Goal: Transaction & Acquisition: Purchase product/service

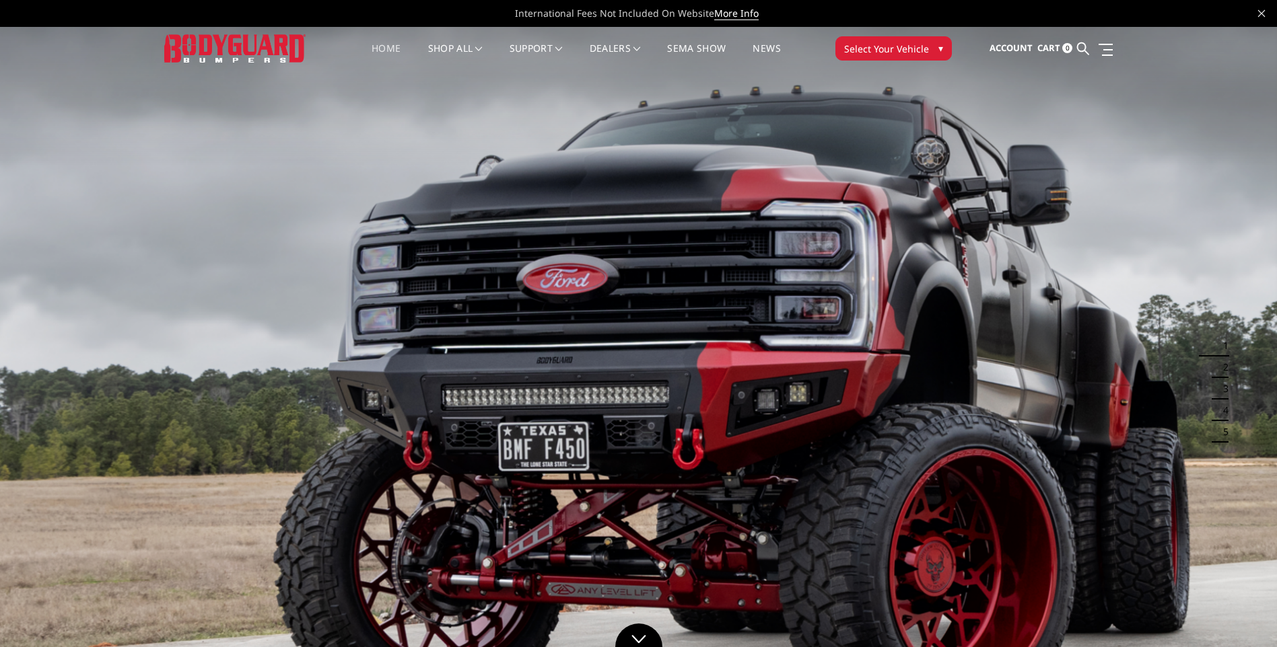
click at [883, 49] on span "Select Your Vehicle" at bounding box center [886, 49] width 85 height 14
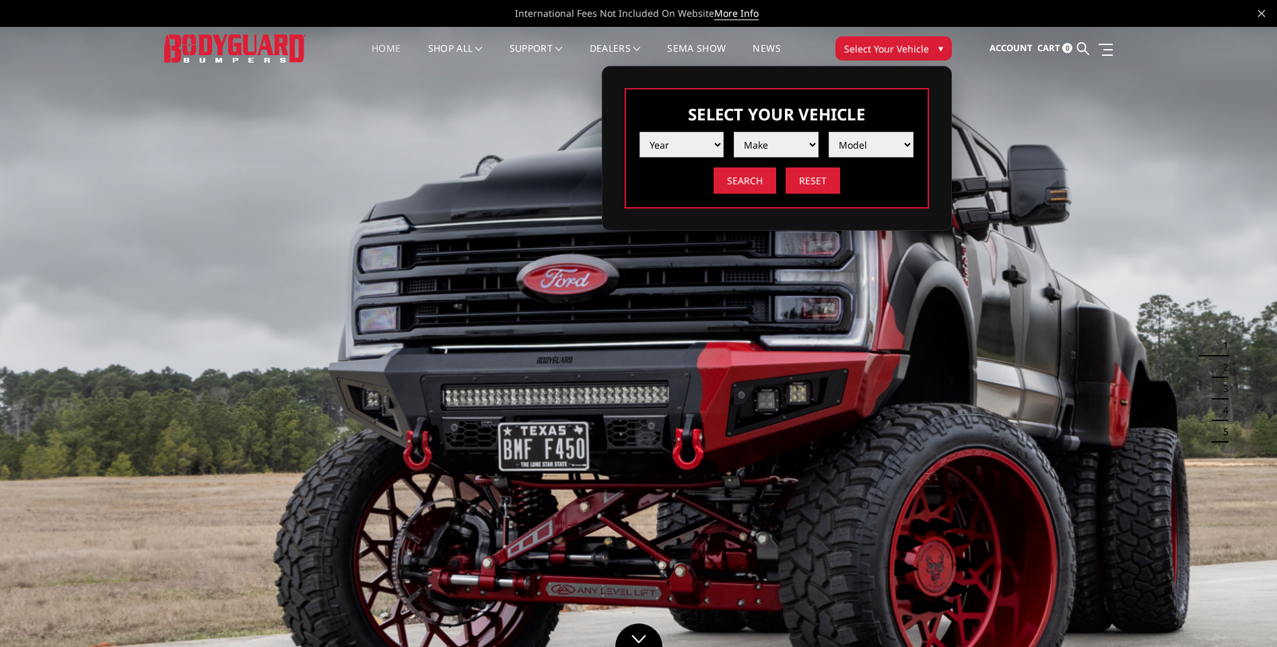
click at [712, 147] on select "Year 2025 2024 2023 2022 2021 2020 2019 2018 2017 2016 2015 2014 2013 2012 2011…" at bounding box center [681, 145] width 85 height 26
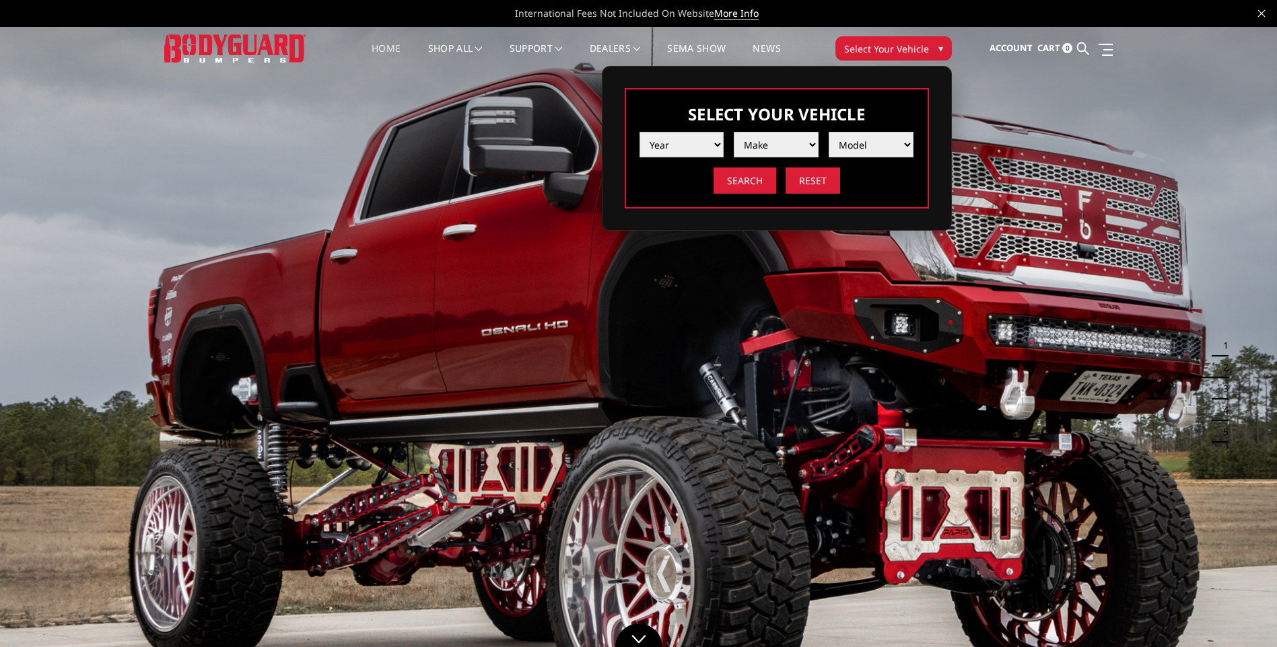
select select "yr_2025"
click at [639, 132] on select "Year 2025 2024 2023 2022 2021 2020 2019 2018 2017 2016 2015 2014 2013 2012 2011…" at bounding box center [681, 145] width 85 height 26
click at [777, 150] on select "Make Chevrolet Ford GMC Ram Toyota" at bounding box center [776, 145] width 85 height 26
select select "mk_ford"
click at [734, 132] on select "Make Chevrolet Ford GMC Ram Toyota" at bounding box center [776, 145] width 85 height 26
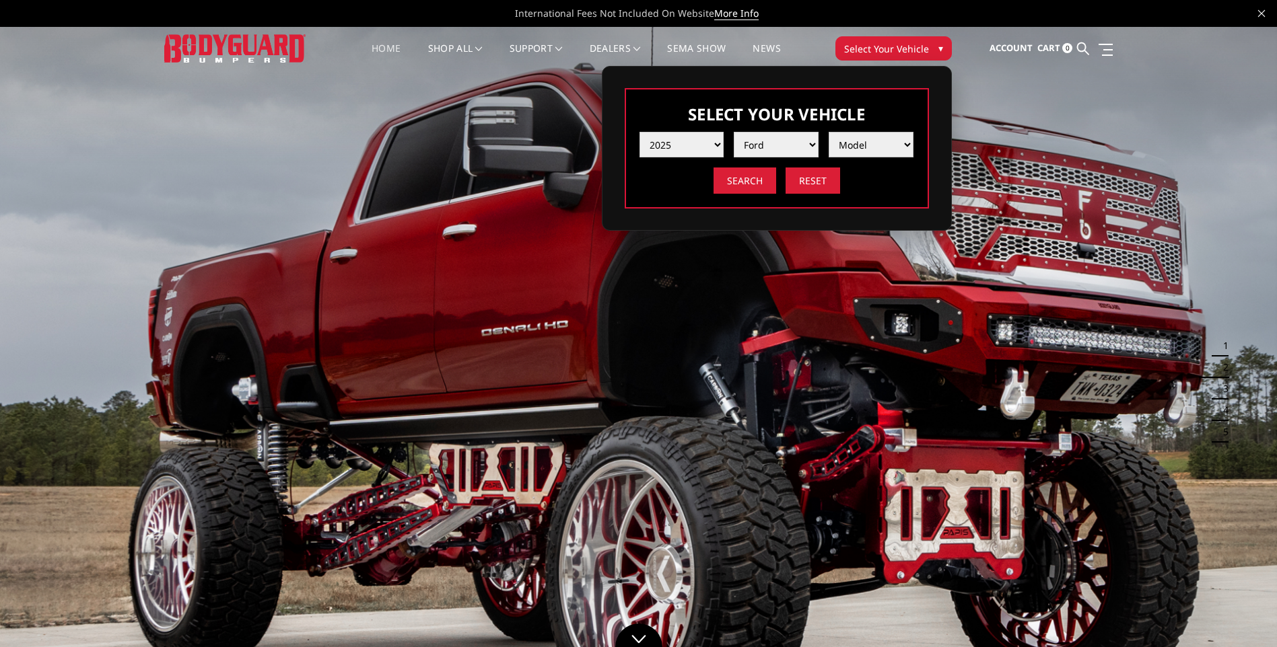
click at [855, 149] on select "Model F150 F150 Raptor F250 / F350 F450 F550" at bounding box center [871, 145] width 85 height 26
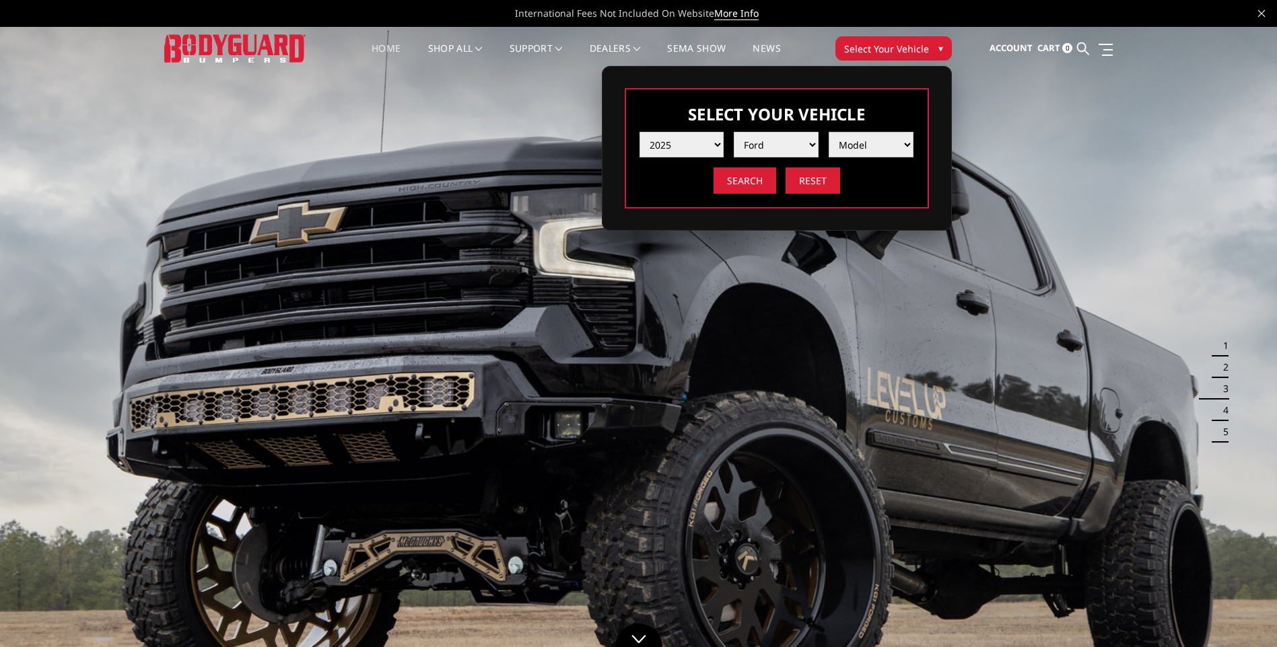
select select "md_f250-f350"
click at [829, 132] on select "Model F150 F150 Raptor F250 / F350 F450 F550" at bounding box center [871, 145] width 85 height 26
click at [738, 182] on input "Search" at bounding box center [744, 181] width 63 height 26
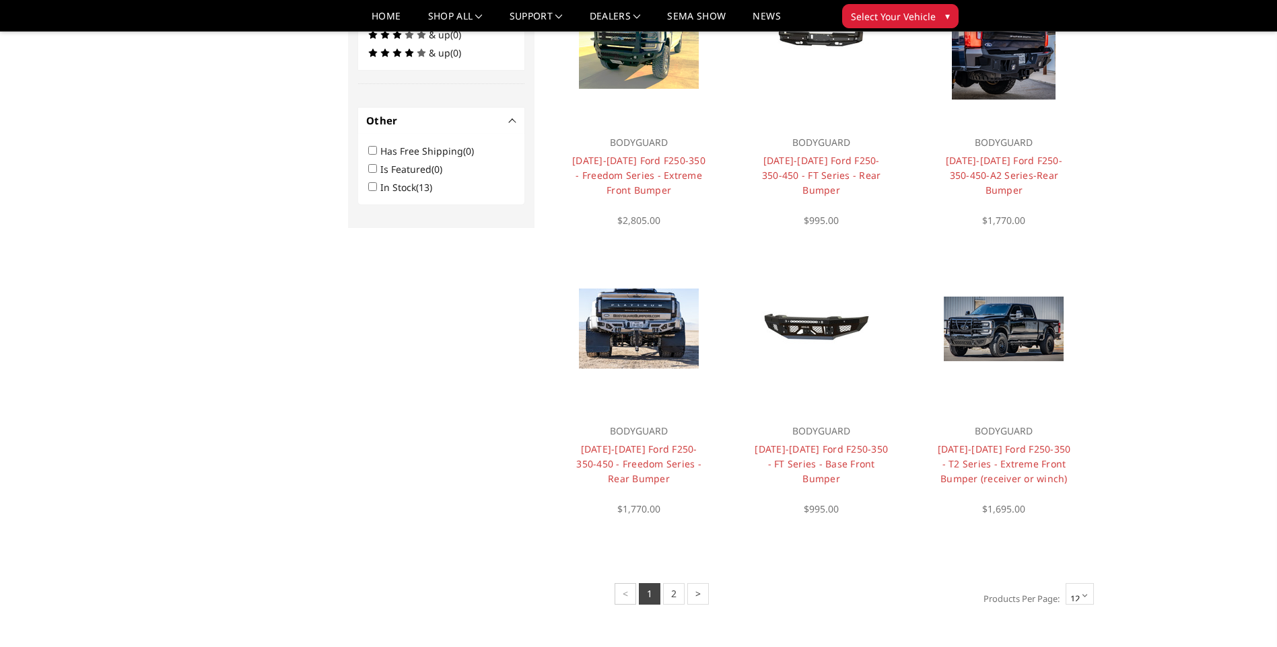
scroll to position [848, 0]
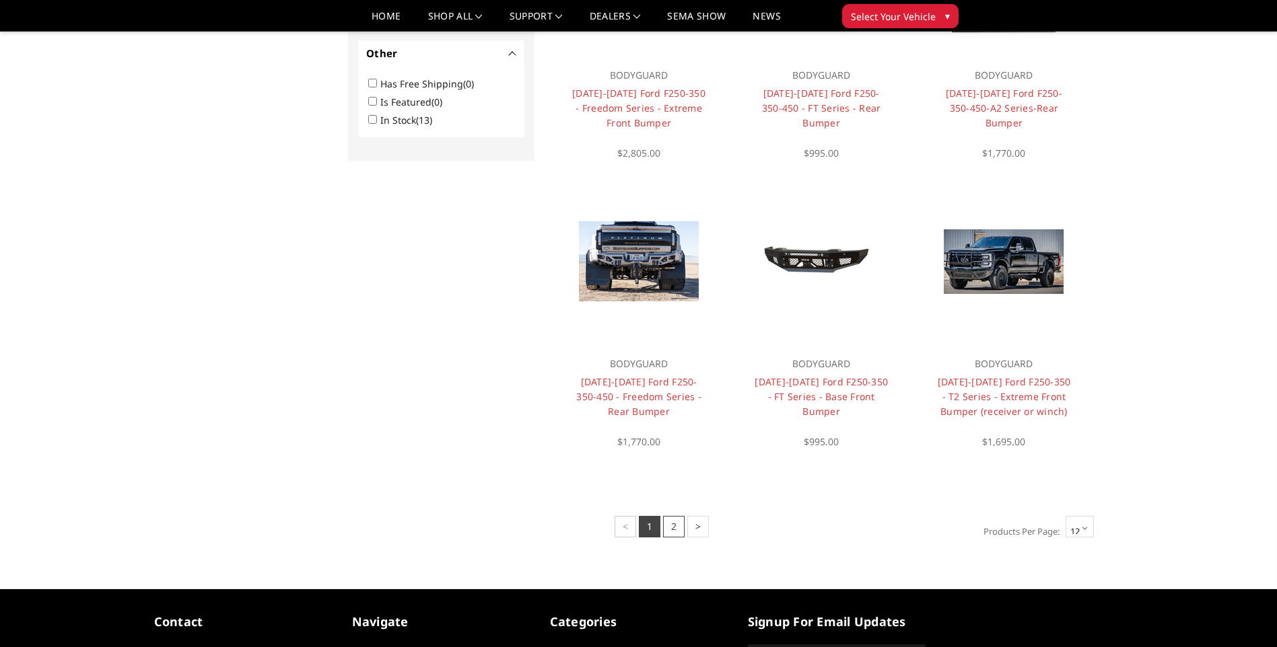
click at [676, 524] on link "2" at bounding box center [674, 527] width 22 height 22
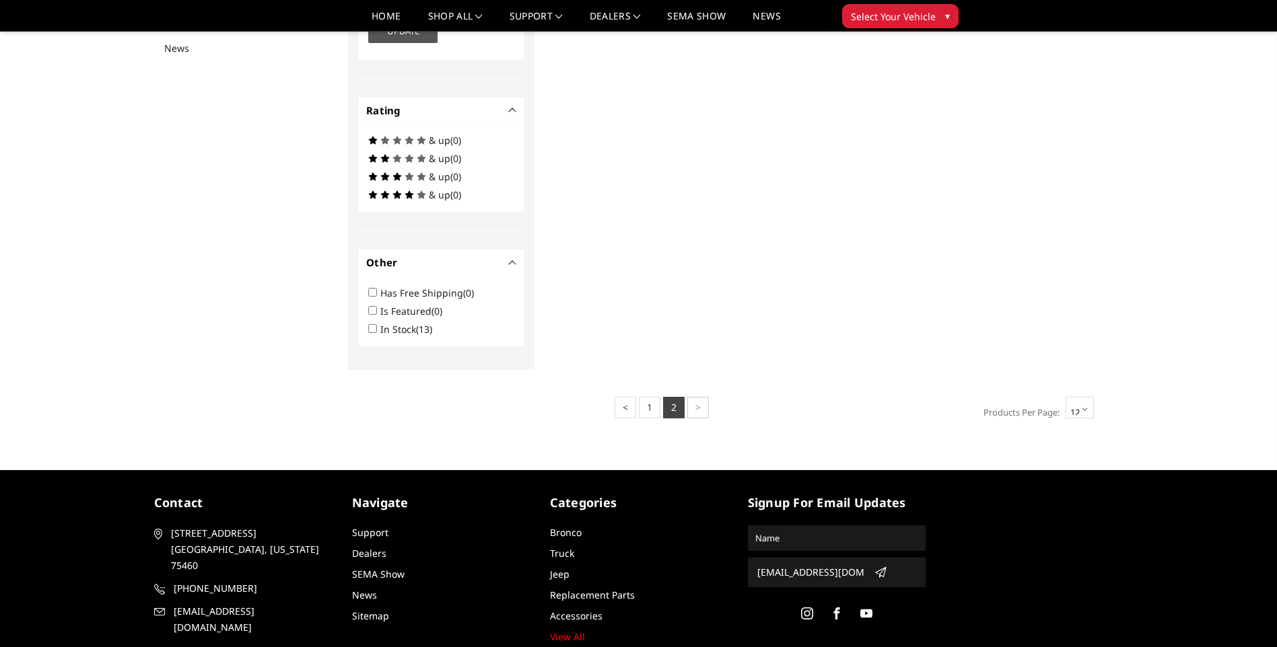
scroll to position [519, 0]
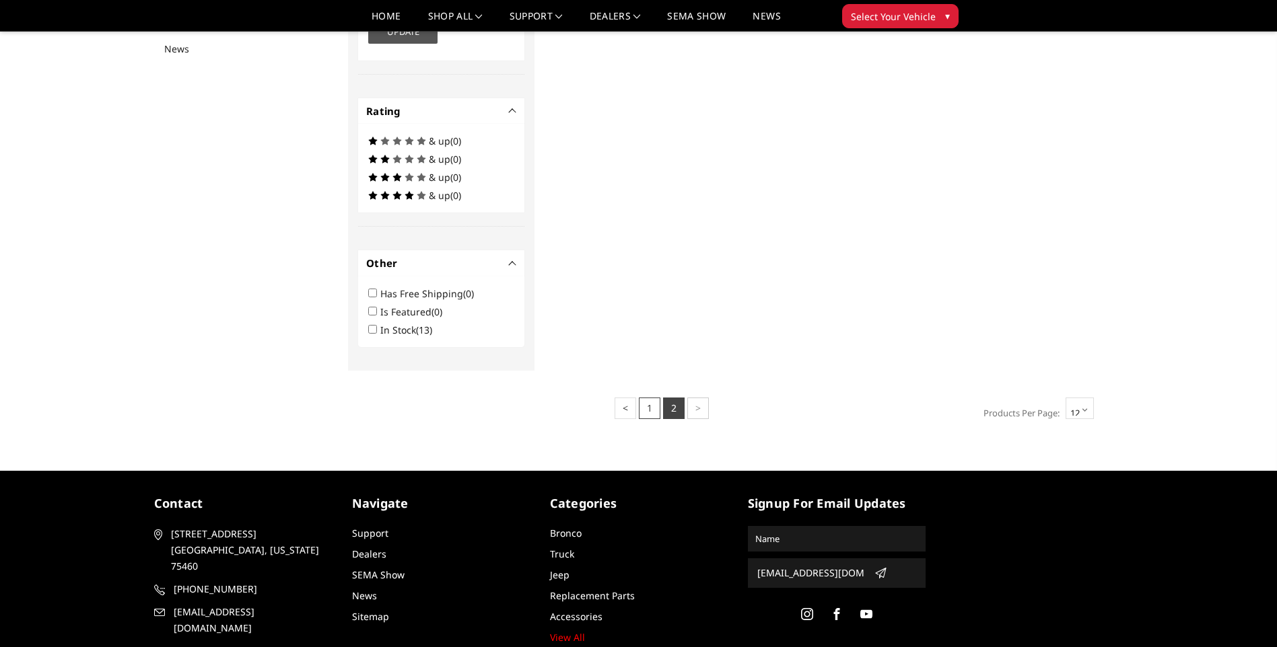
click at [644, 411] on link "1" at bounding box center [650, 409] width 22 height 22
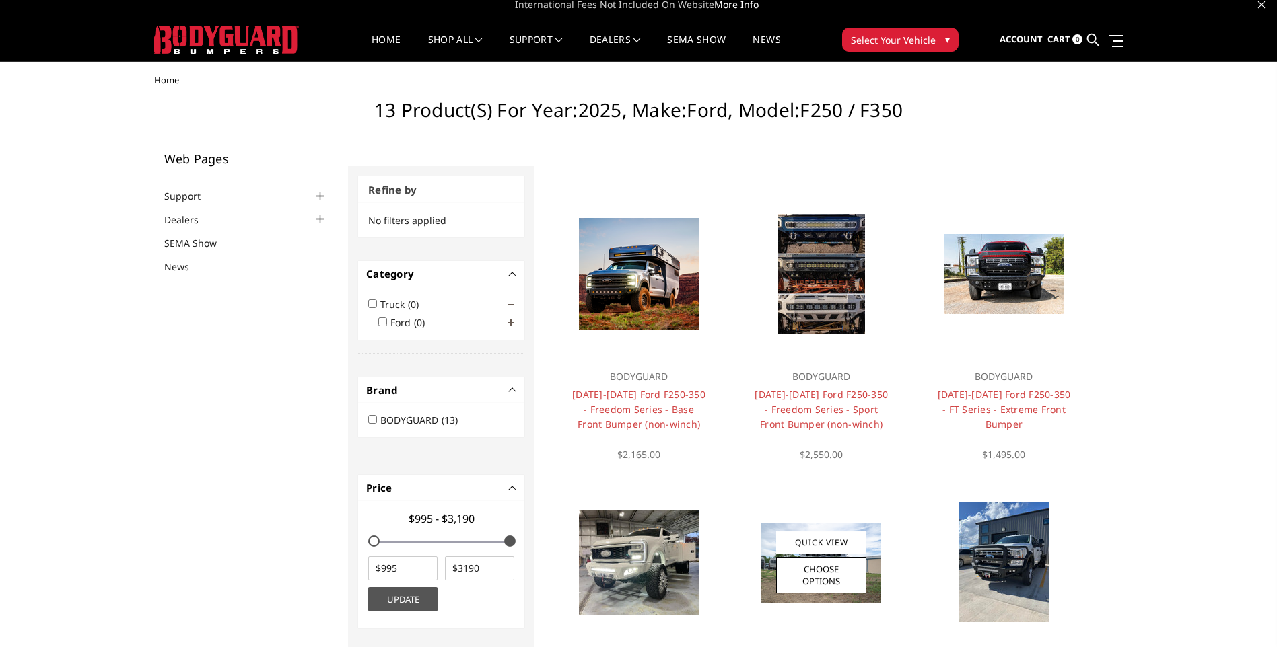
scroll to position [0, 0]
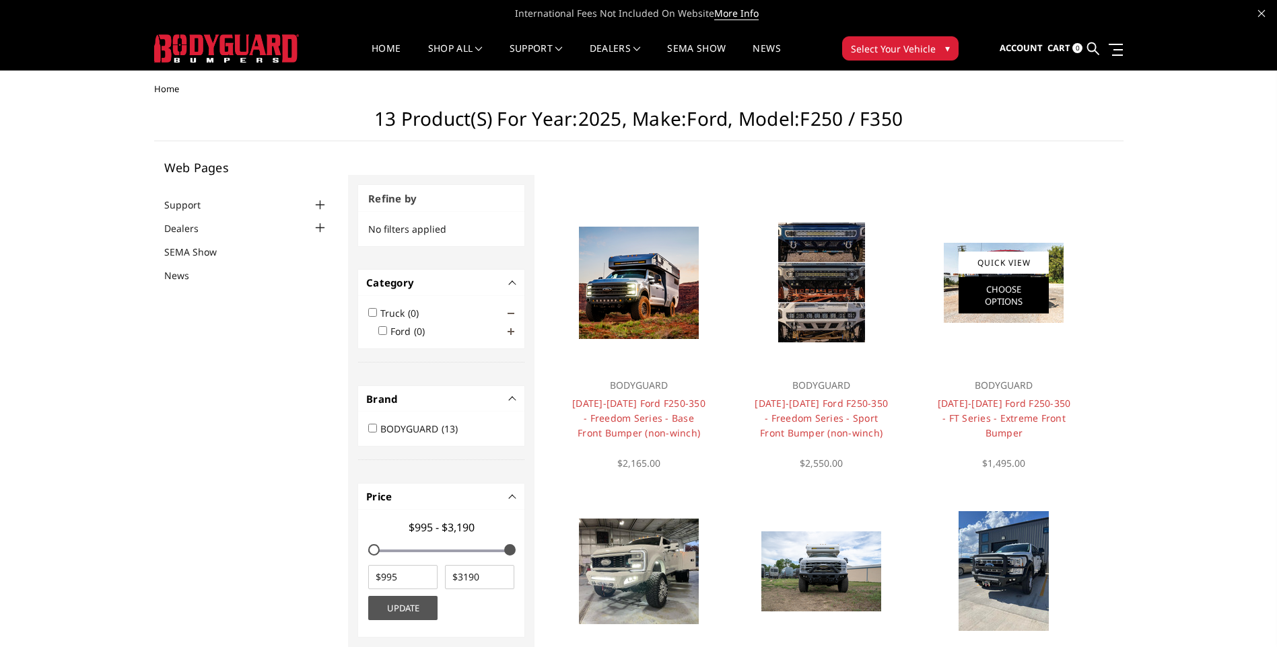
click at [998, 298] on link "Choose Options" at bounding box center [1003, 295] width 90 height 36
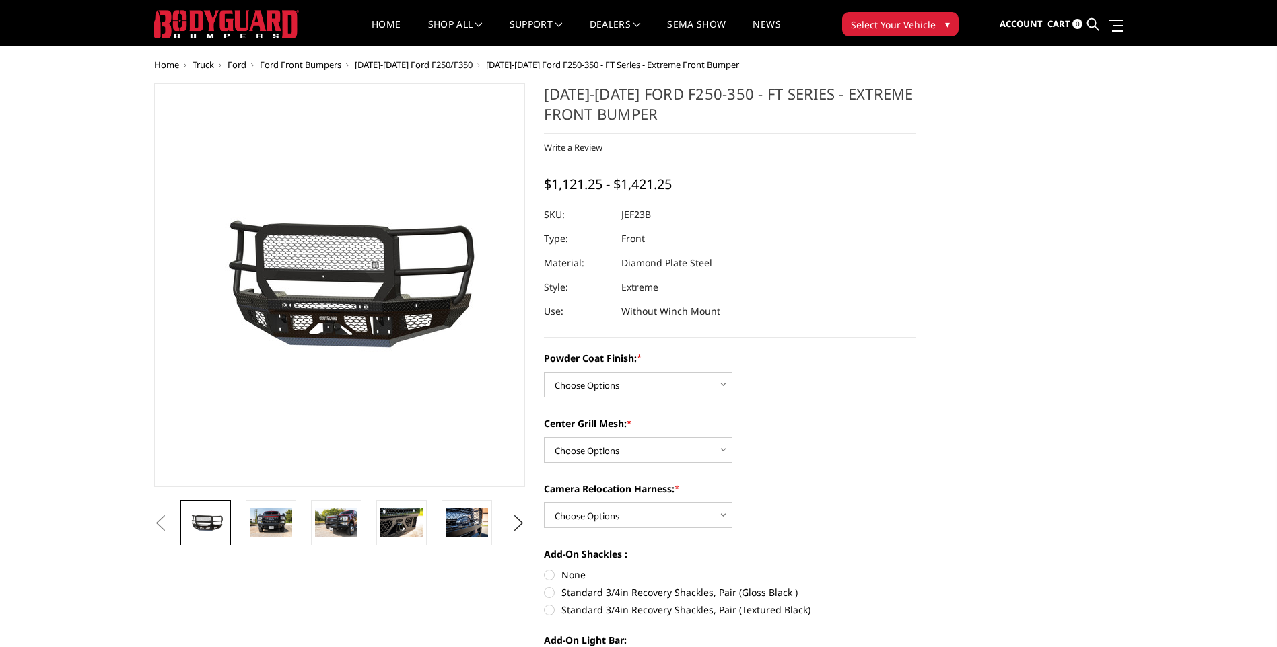
scroll to position [67, 0]
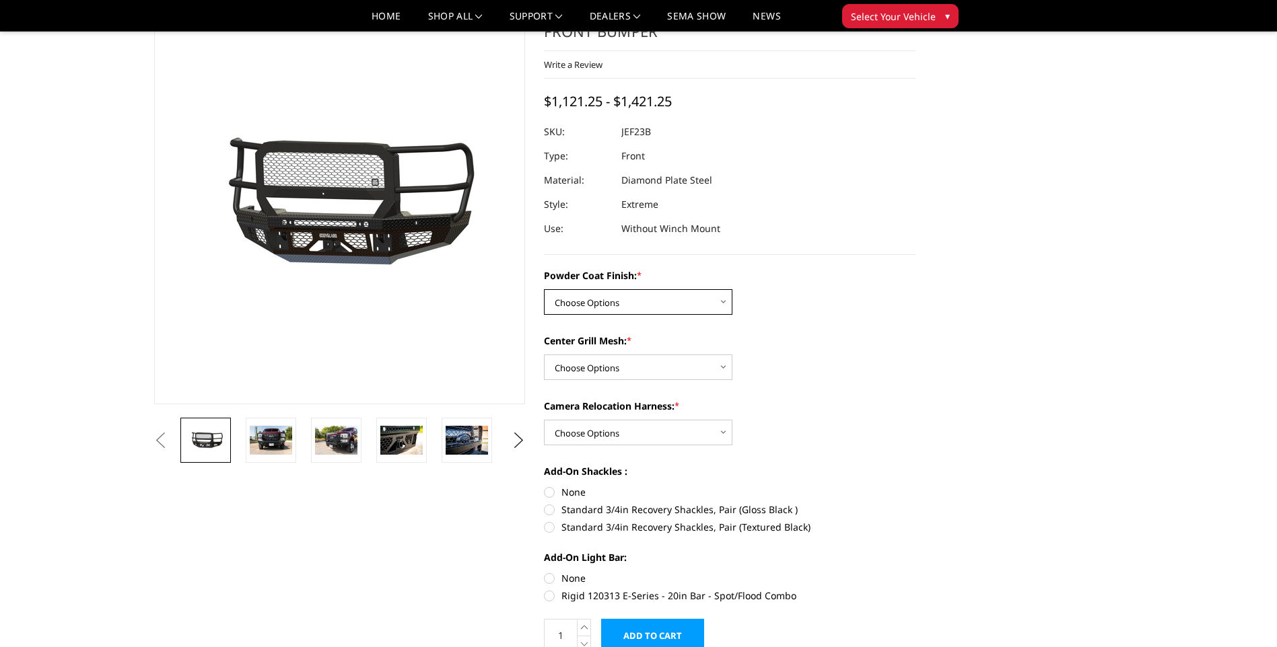
click at [724, 302] on select "Choose Options Bare Metal Gloss Black Powder Coat Textured Black Powder Coat" at bounding box center [638, 302] width 188 height 26
select select "3264"
click at [544, 289] on select "Choose Options Bare Metal Gloss Black Powder Coat Textured Black Powder Coat" at bounding box center [638, 302] width 188 height 26
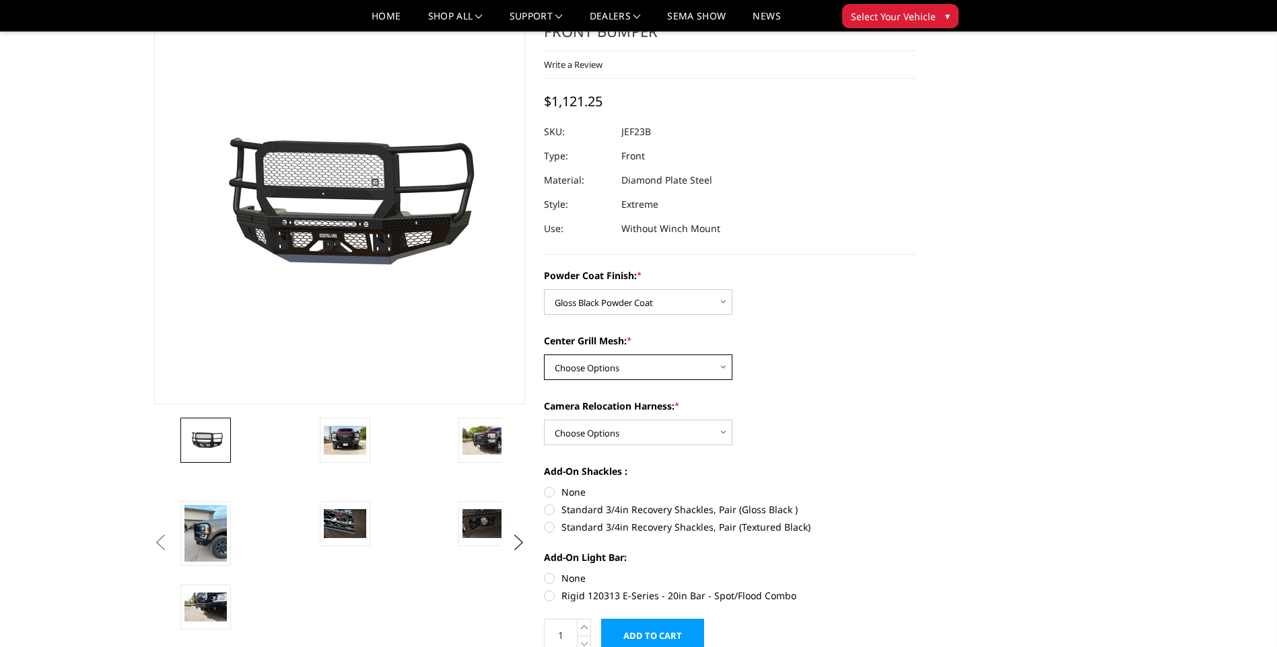
click at [713, 369] on select "Choose Options WITH Expanded Metal in Center Grill WITHOUT Expanded Metal in Ce…" at bounding box center [638, 368] width 188 height 26
select select "3266"
click at [544, 355] on select "Choose Options WITH Expanded Metal in Center Grill WITHOUT Expanded Metal in Ce…" at bounding box center [638, 368] width 188 height 26
click at [697, 428] on select "Choose Options WITH Camera Relocation Harness WITHOUT Camera Relocation Harness" at bounding box center [638, 433] width 188 height 26
select select "3268"
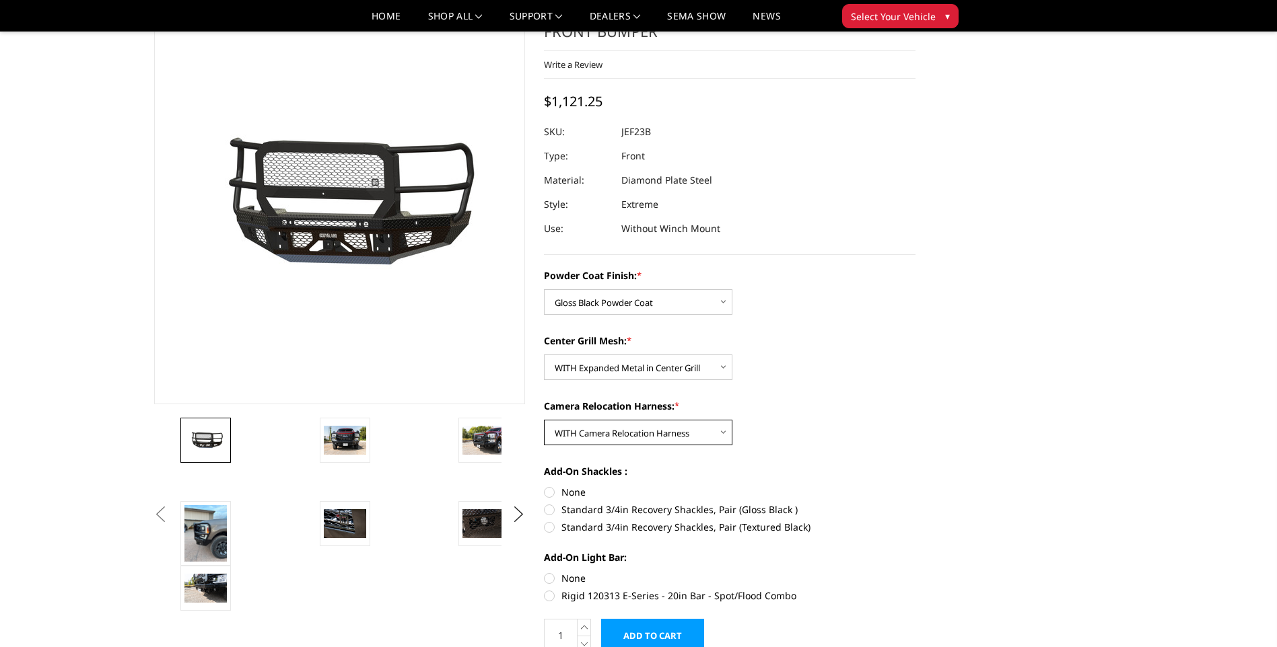
click at [544, 420] on select "Choose Options WITH Camera Relocation Harness WITHOUT Camera Relocation Harness" at bounding box center [638, 433] width 188 height 26
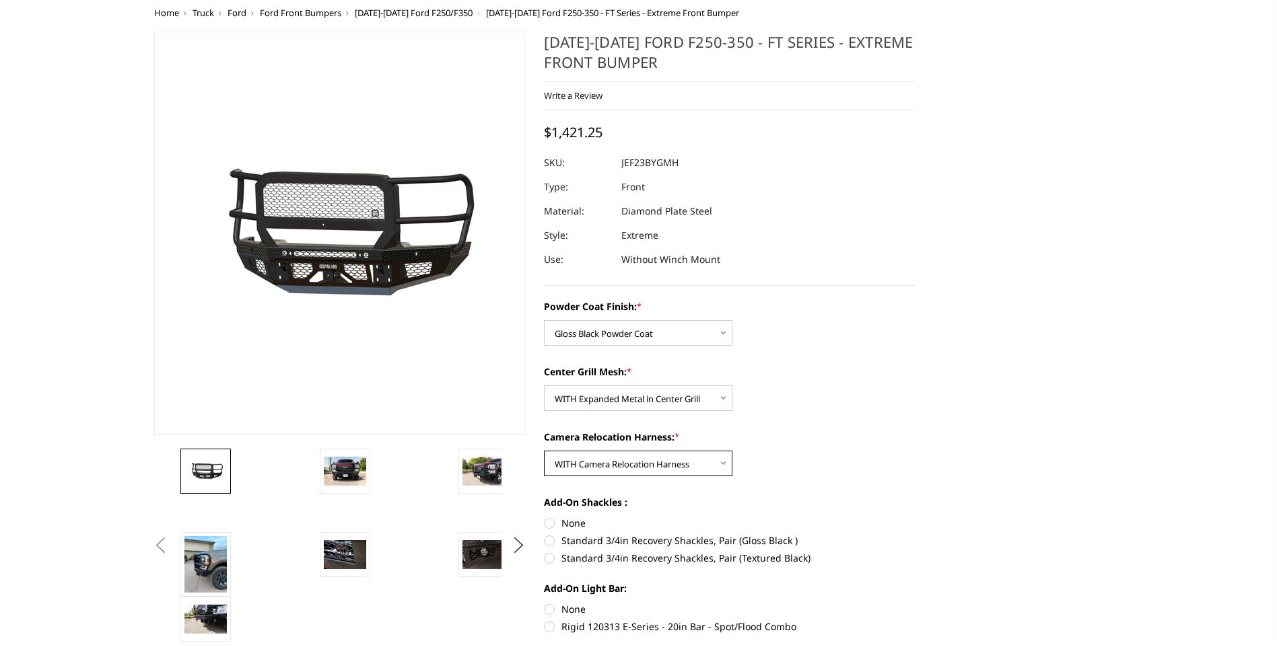
scroll to position [202, 0]
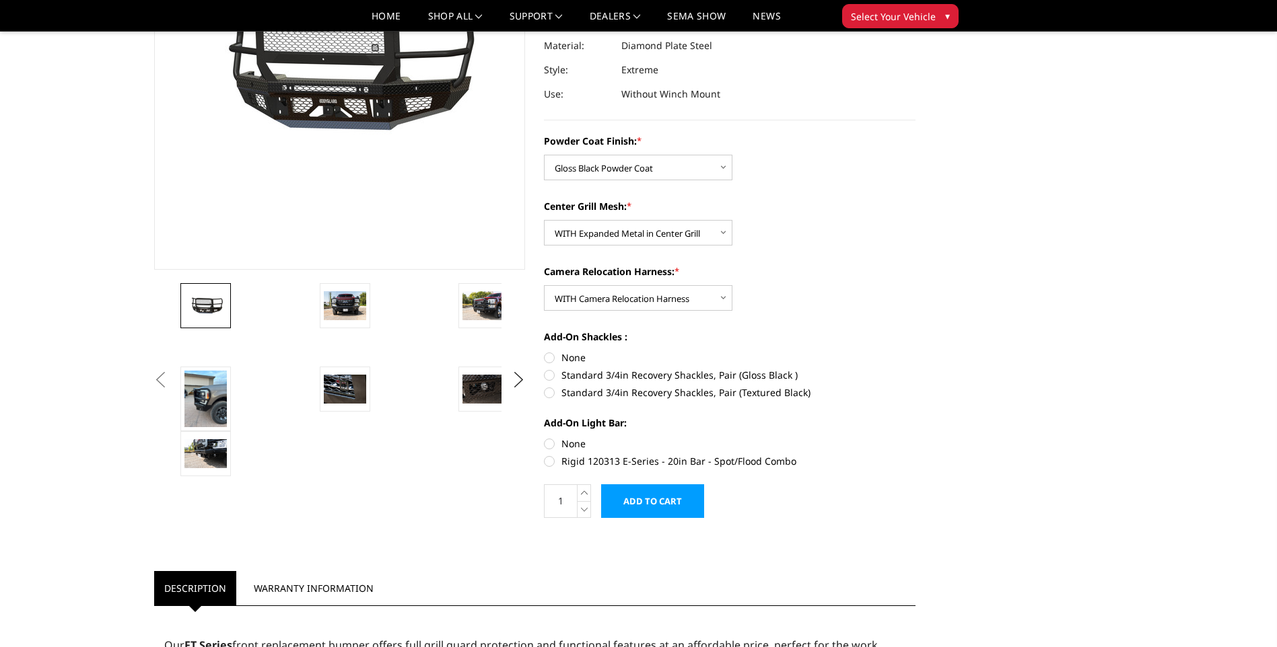
click at [643, 501] on input "Add to Cart" at bounding box center [652, 502] width 103 height 34
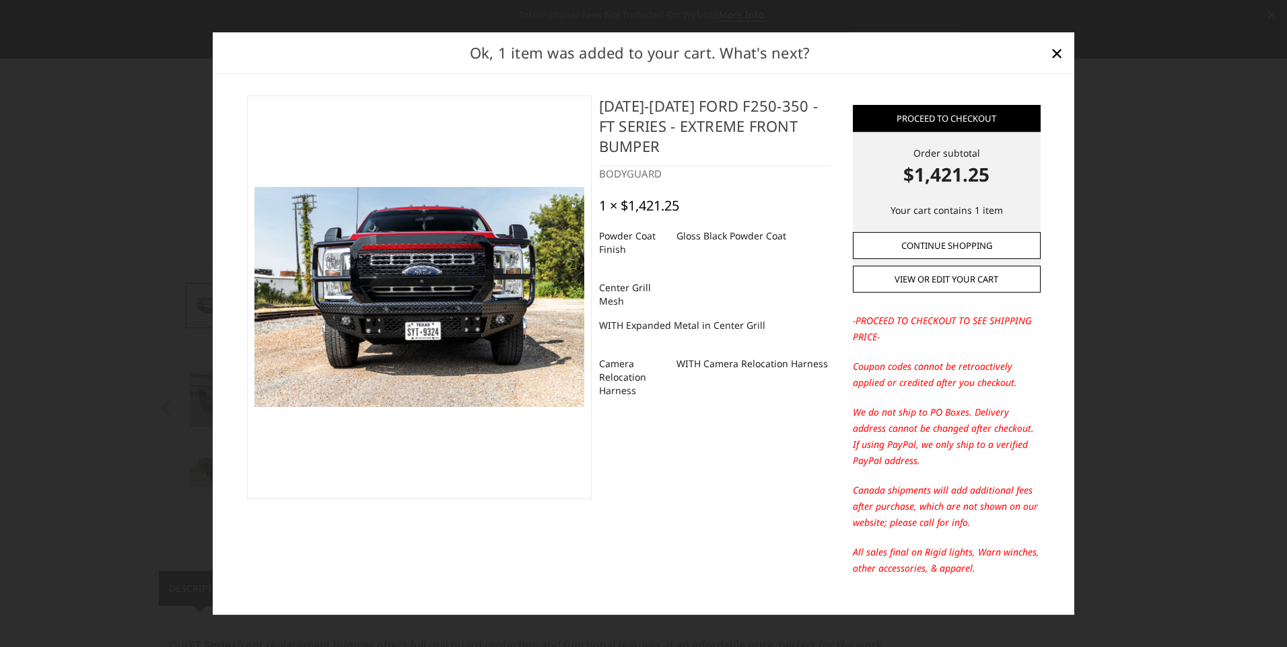
click at [947, 242] on link "Continue Shopping" at bounding box center [947, 245] width 188 height 27
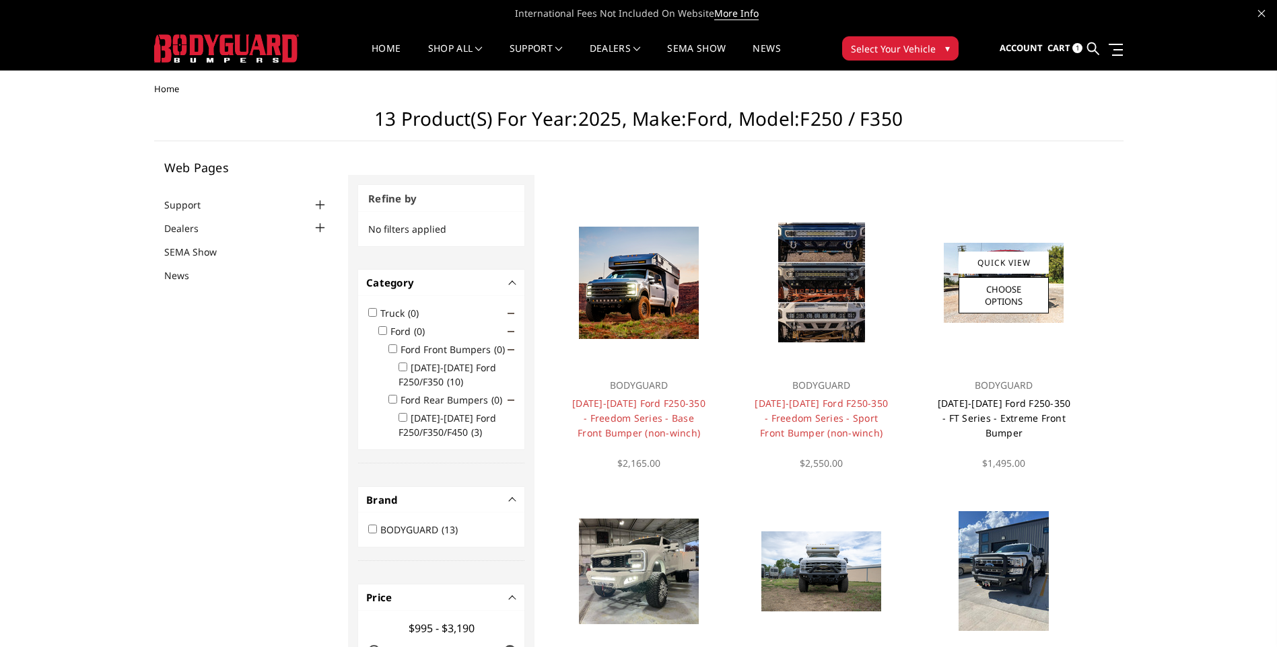
click at [1004, 415] on link "[DATE]-[DATE] Ford F250-350 - FT Series - Extreme Front Bumper" at bounding box center [1004, 418] width 133 height 42
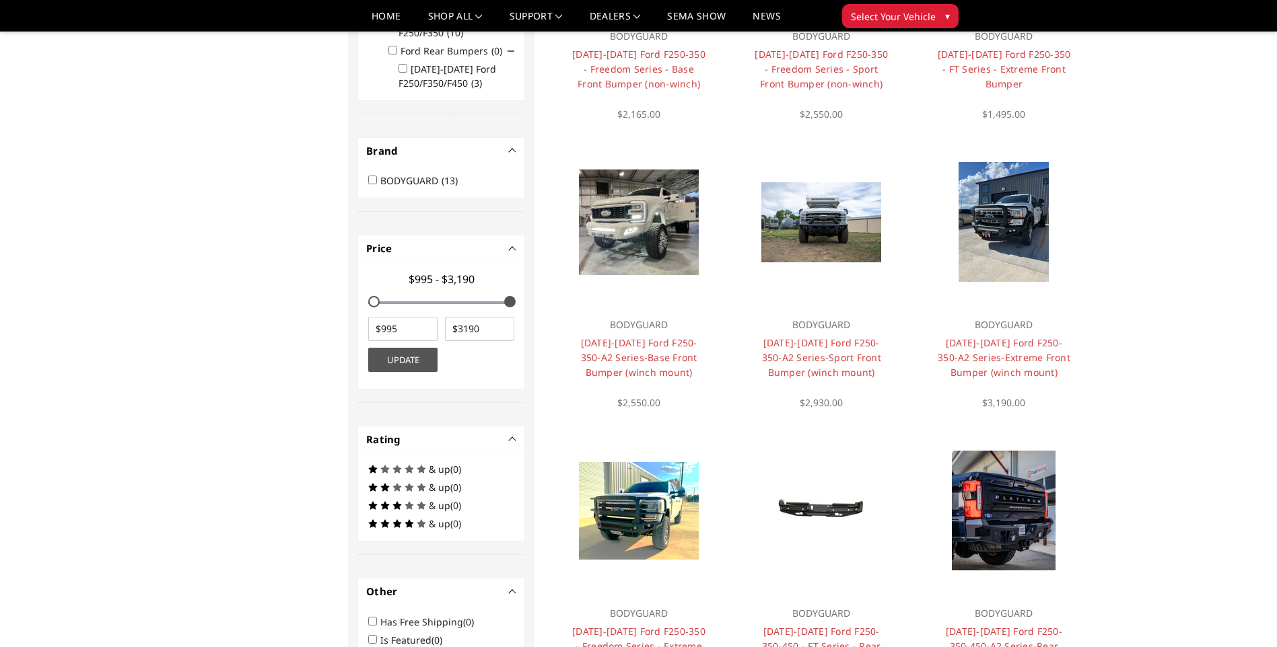
scroll to position [377, 0]
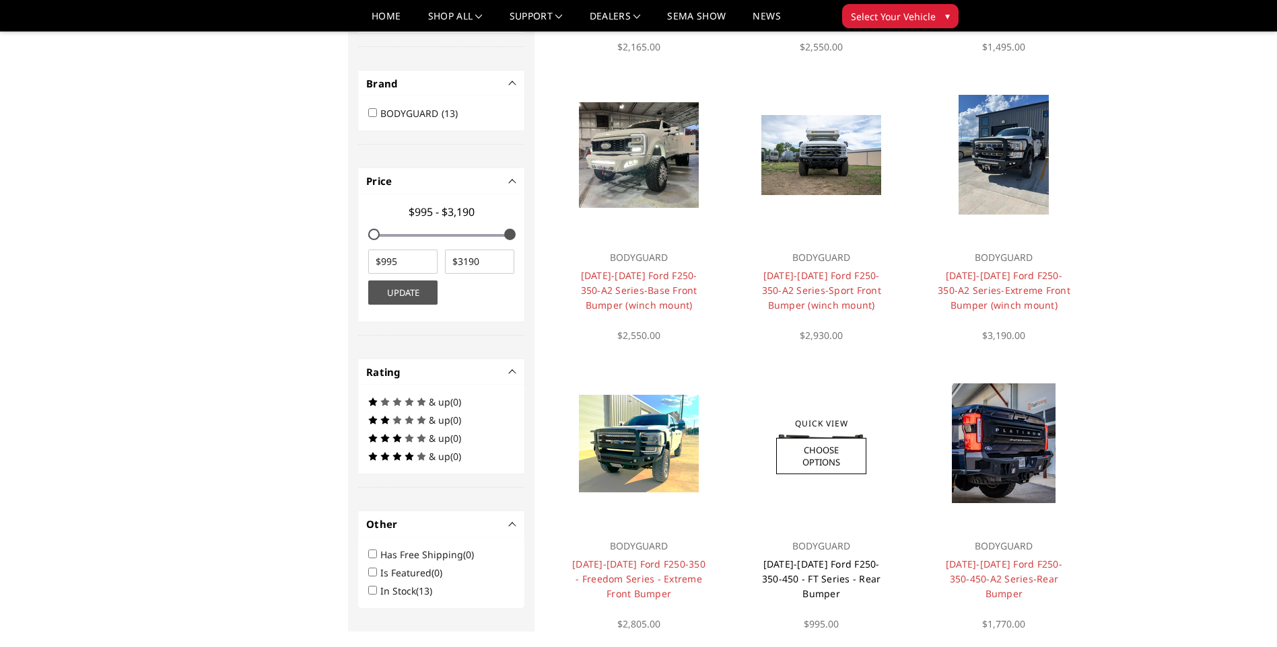
click at [820, 563] on link "[DATE]-[DATE] Ford F250-350-450 - FT Series - Rear Bumper" at bounding box center [821, 579] width 119 height 42
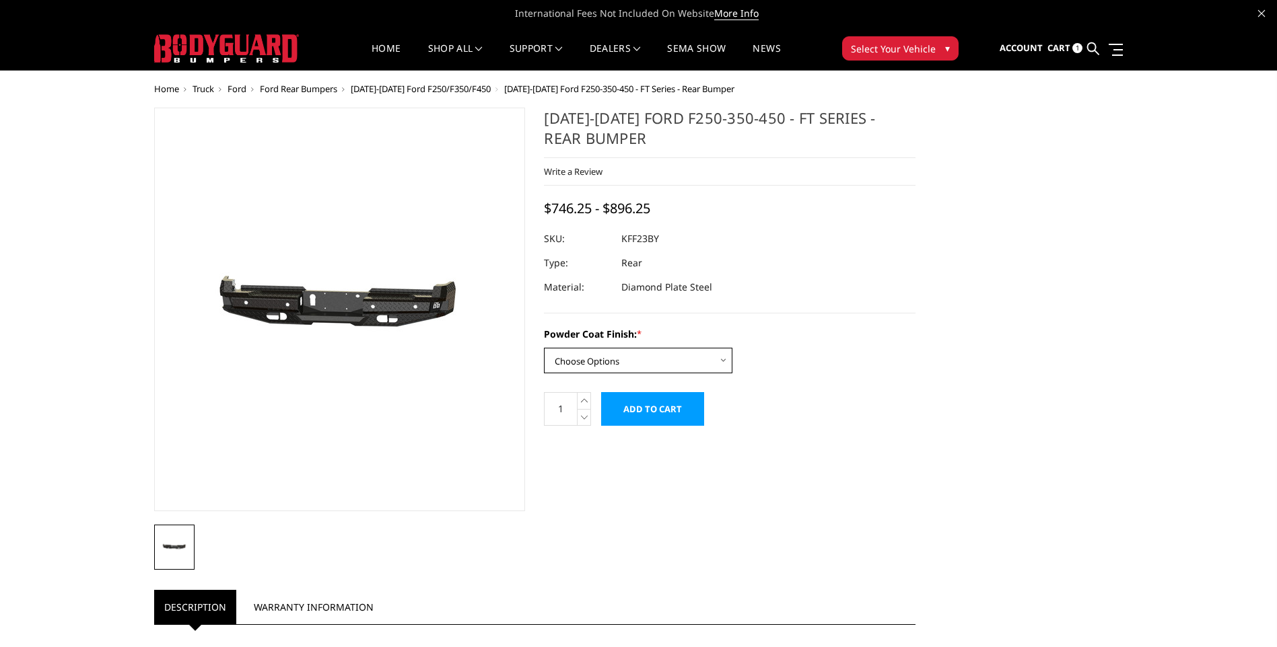
click at [729, 365] on select "Choose Options Bare Metal Gloss Black Powder Coat Textured Black Powder Coat" at bounding box center [638, 361] width 188 height 26
select select "3421"
click at [544, 348] on select "Choose Options Bare Metal Gloss Black Powder Coat Textured Black Powder Coat" at bounding box center [638, 361] width 188 height 26
click at [660, 410] on input "Add to Cart" at bounding box center [652, 409] width 103 height 34
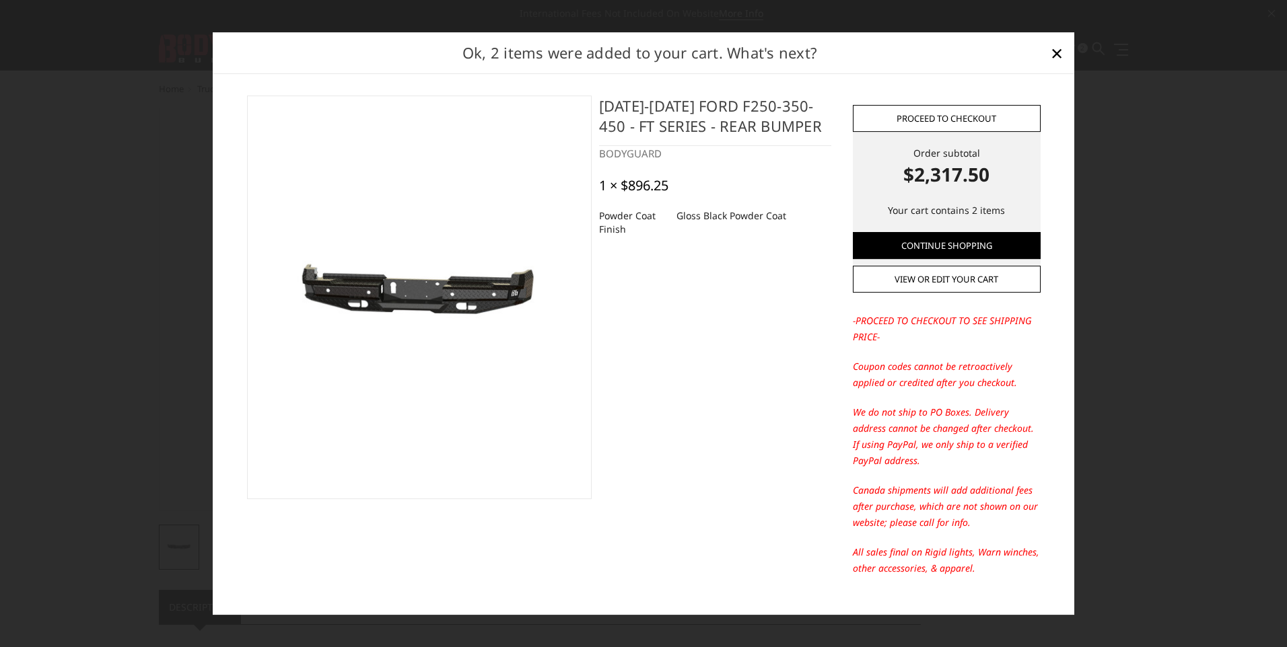
click at [953, 116] on link "Proceed to checkout" at bounding box center [947, 118] width 188 height 27
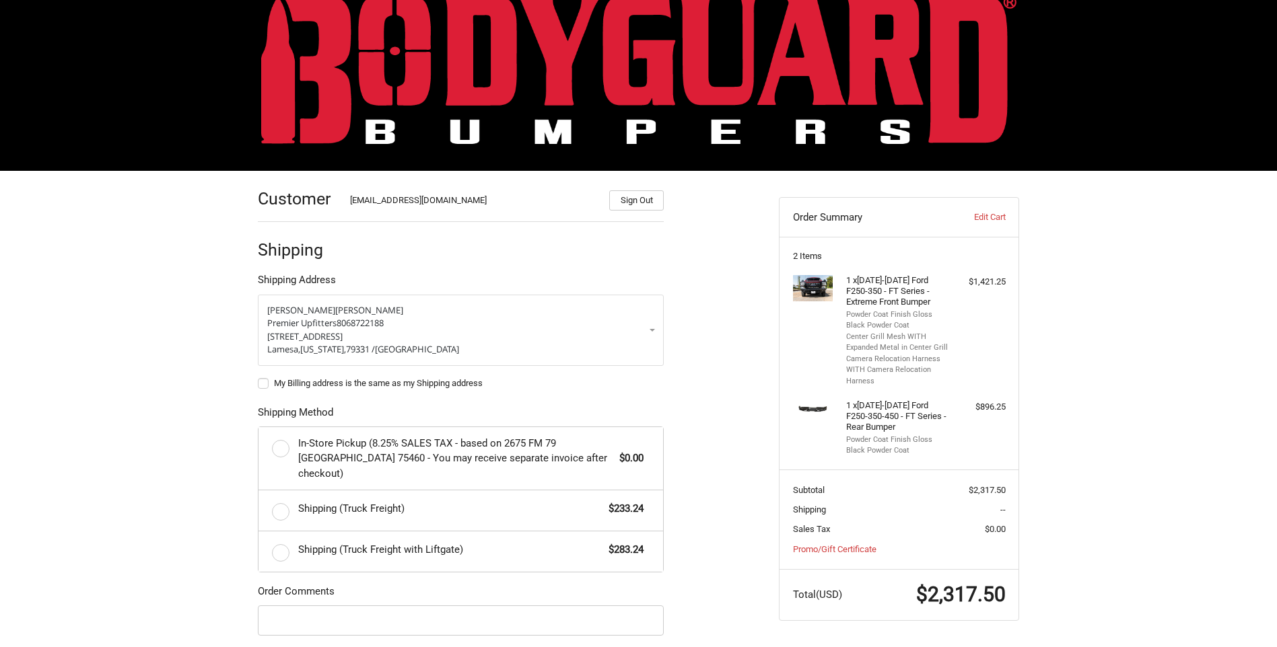
scroll to position [98, 0]
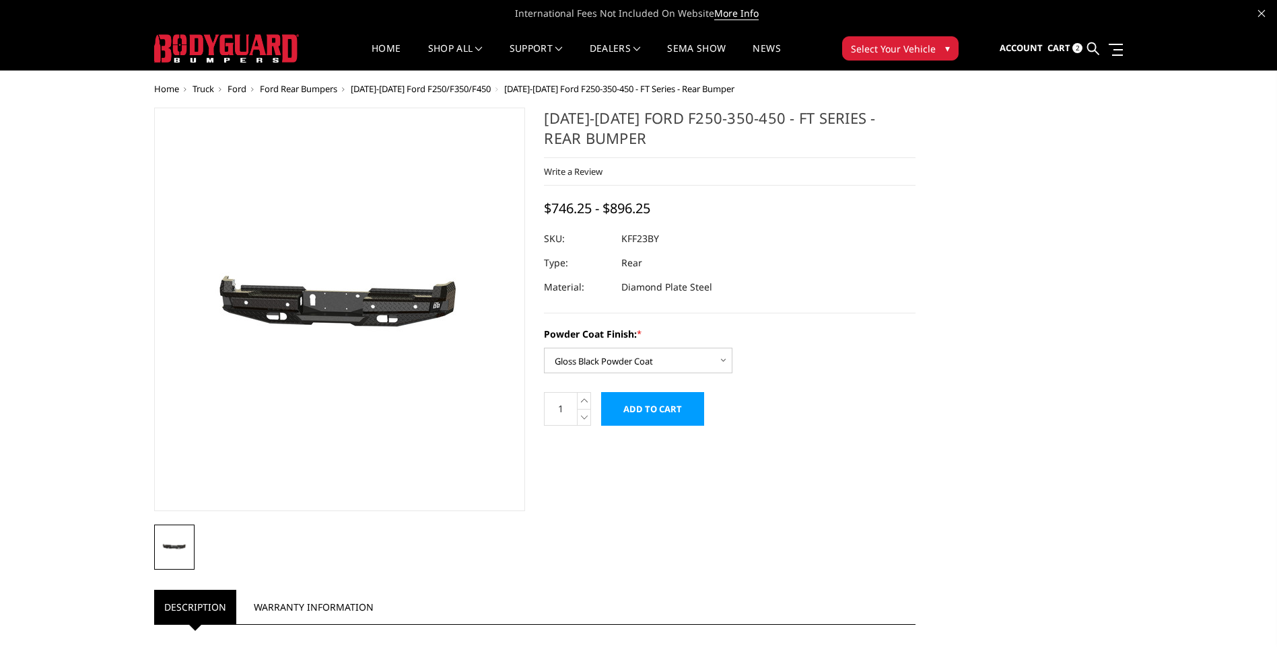
select select "3421"
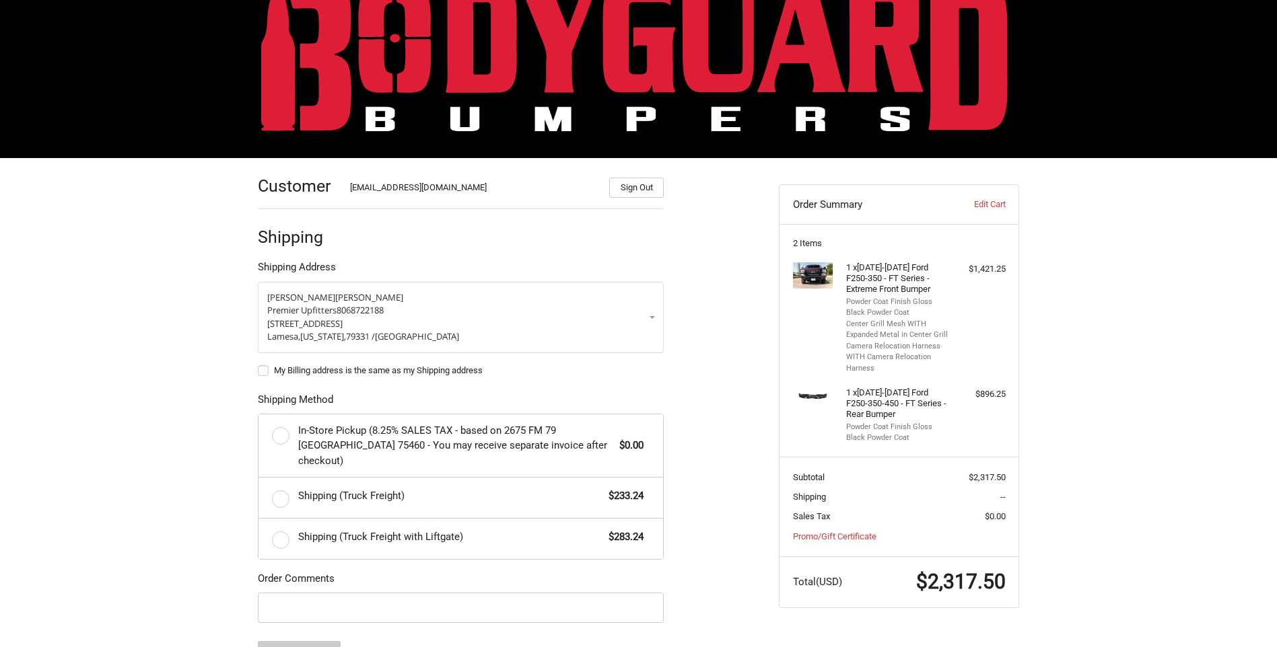
scroll to position [67, 0]
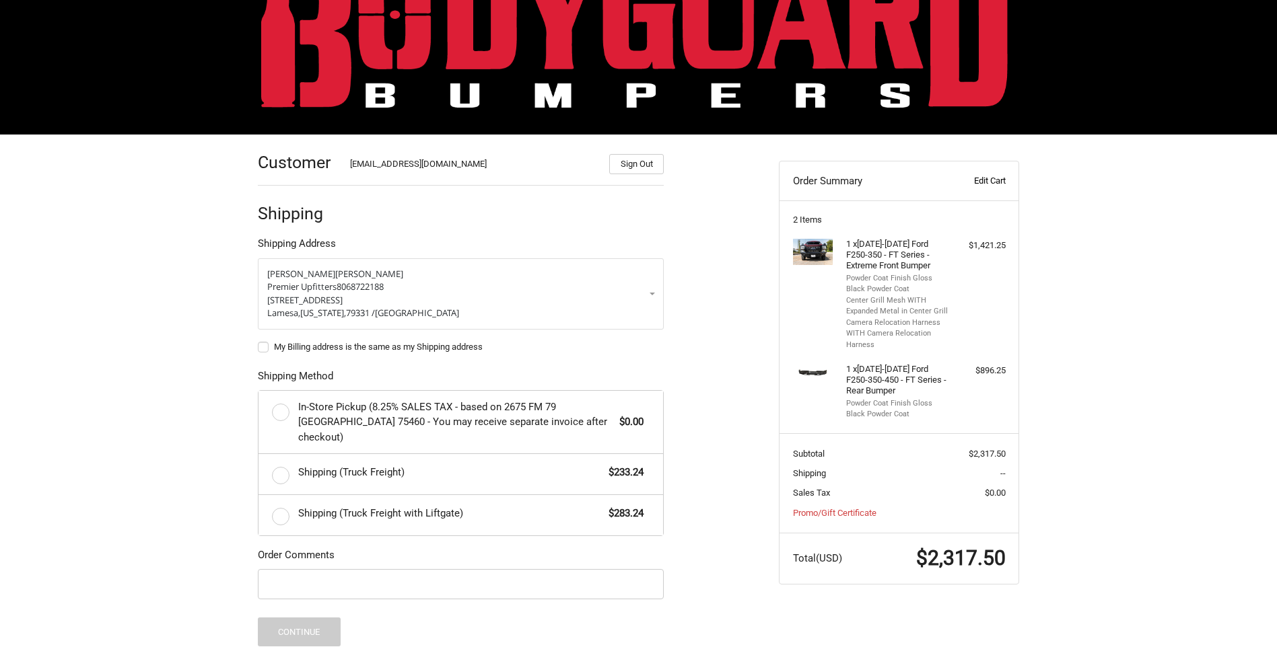
click at [994, 182] on link "Edit Cart" at bounding box center [971, 180] width 67 height 13
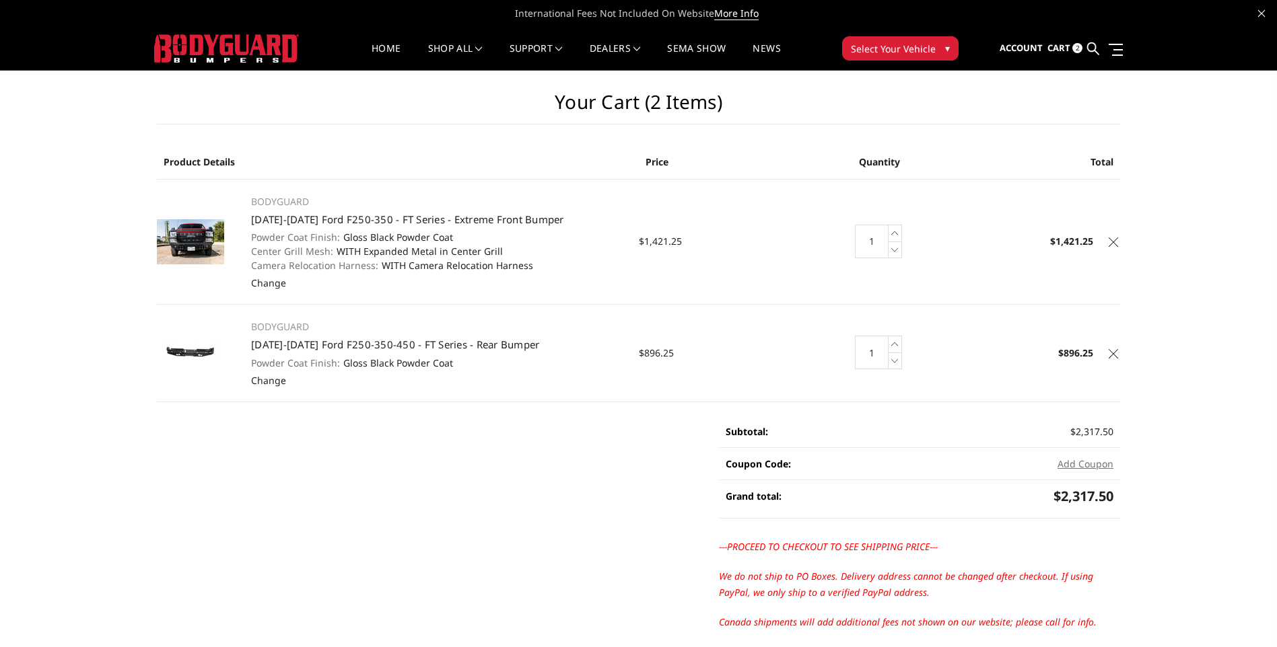
click at [1114, 244] on icon at bounding box center [1112, 242] width 9 height 9
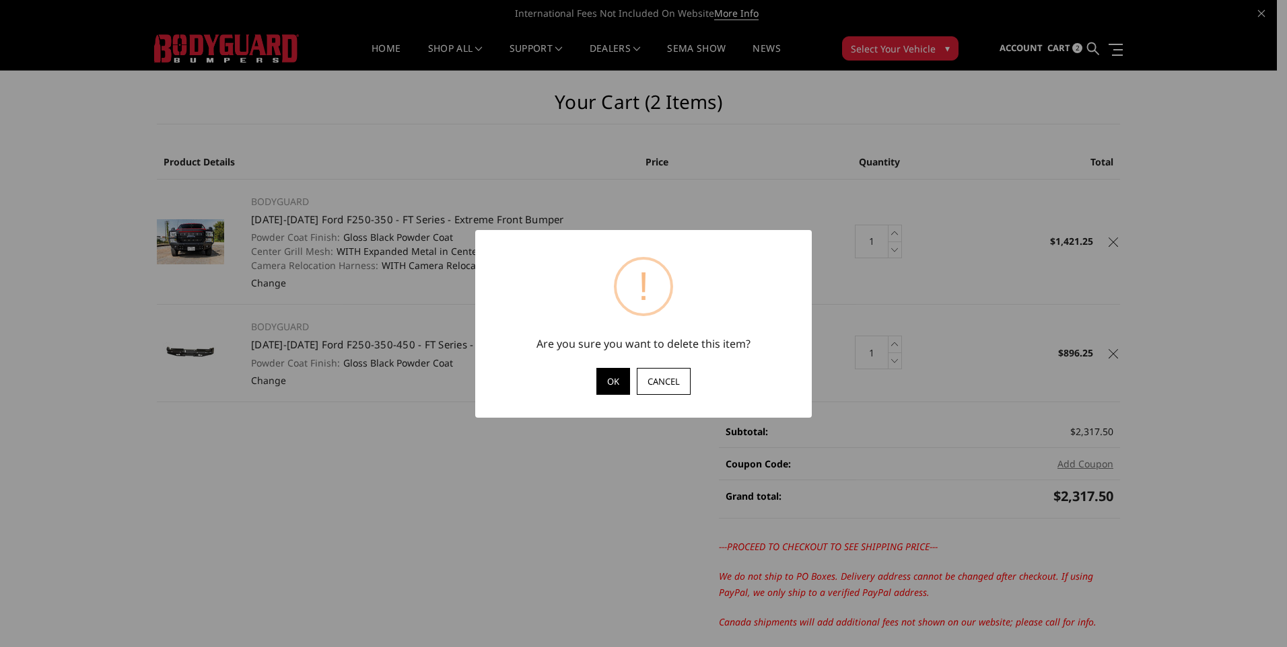
click at [616, 386] on button "OK" at bounding box center [613, 381] width 34 height 27
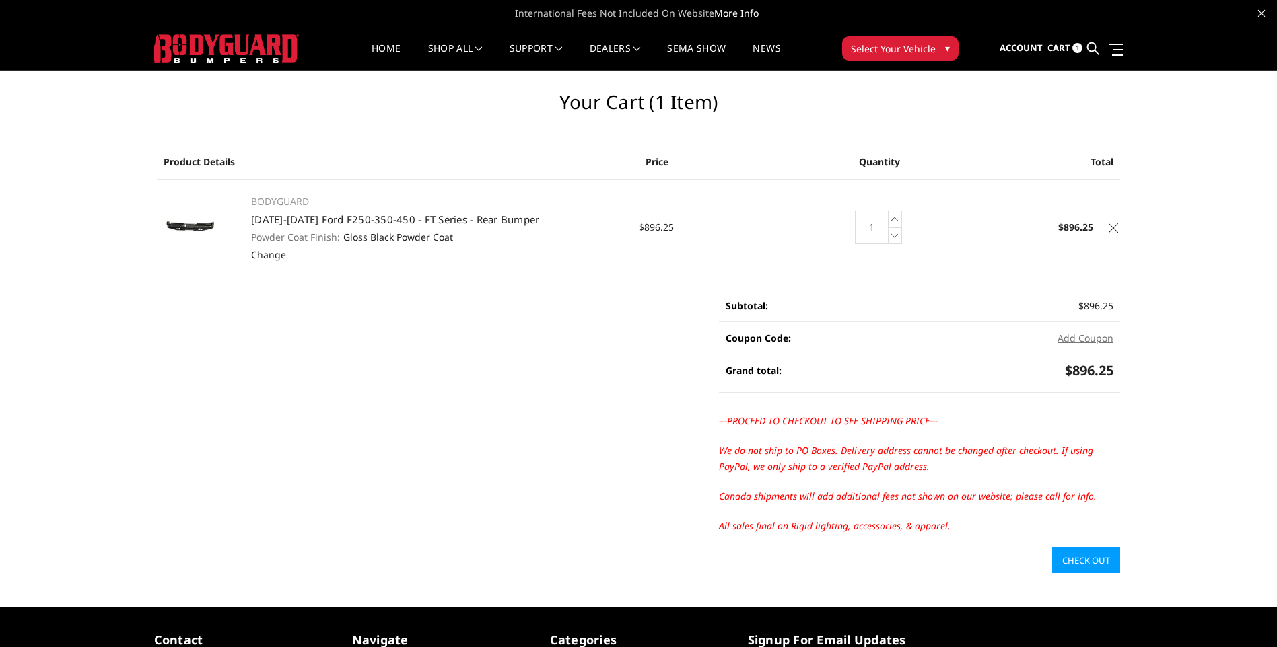
click at [1113, 226] on icon at bounding box center [1112, 227] width 9 height 9
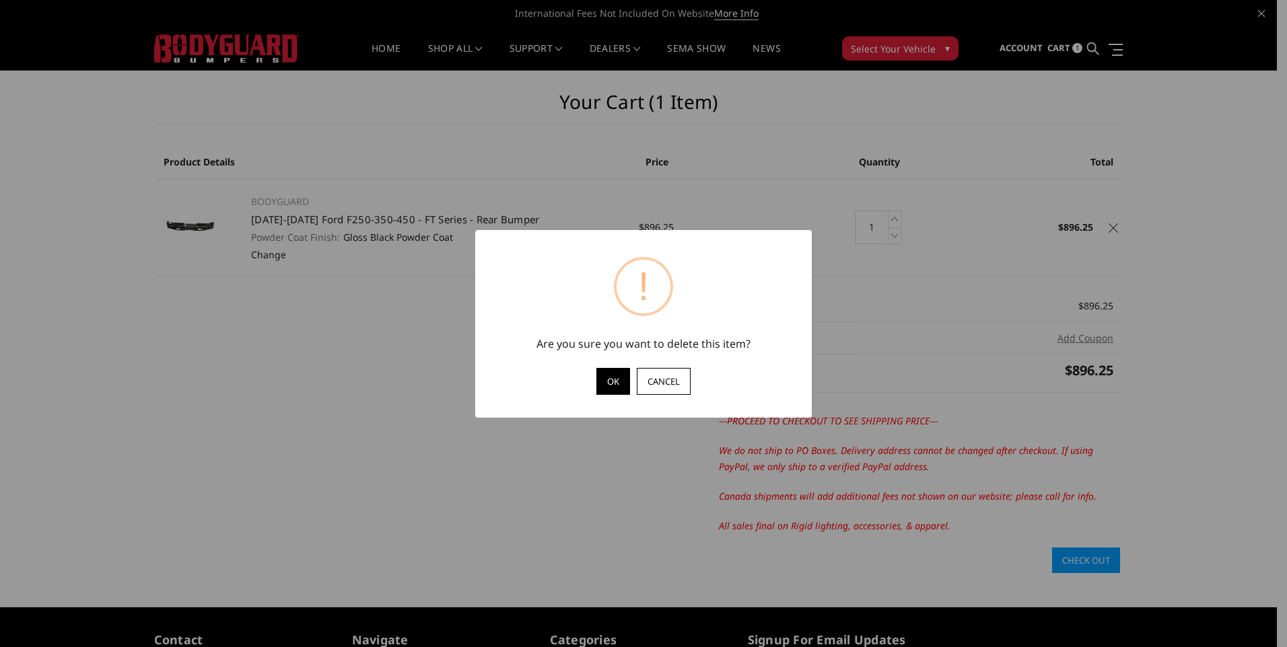
click at [618, 385] on button "OK" at bounding box center [613, 381] width 34 height 27
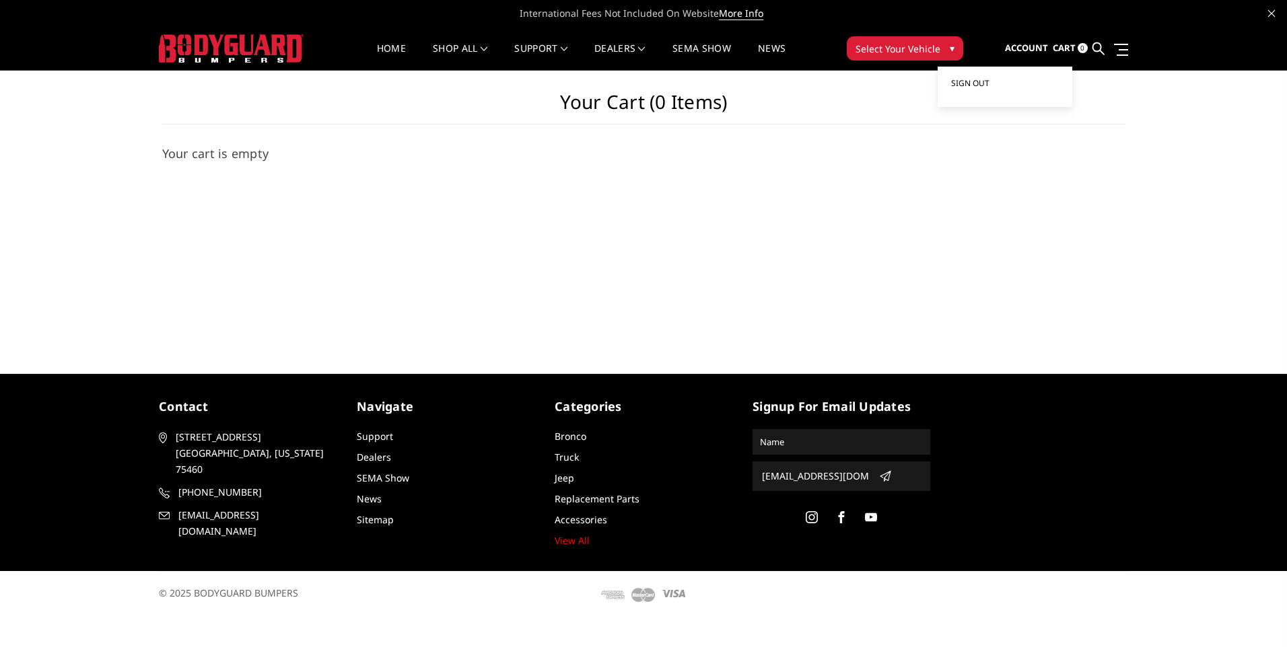
click at [967, 81] on span "Sign out" at bounding box center [970, 82] width 38 height 11
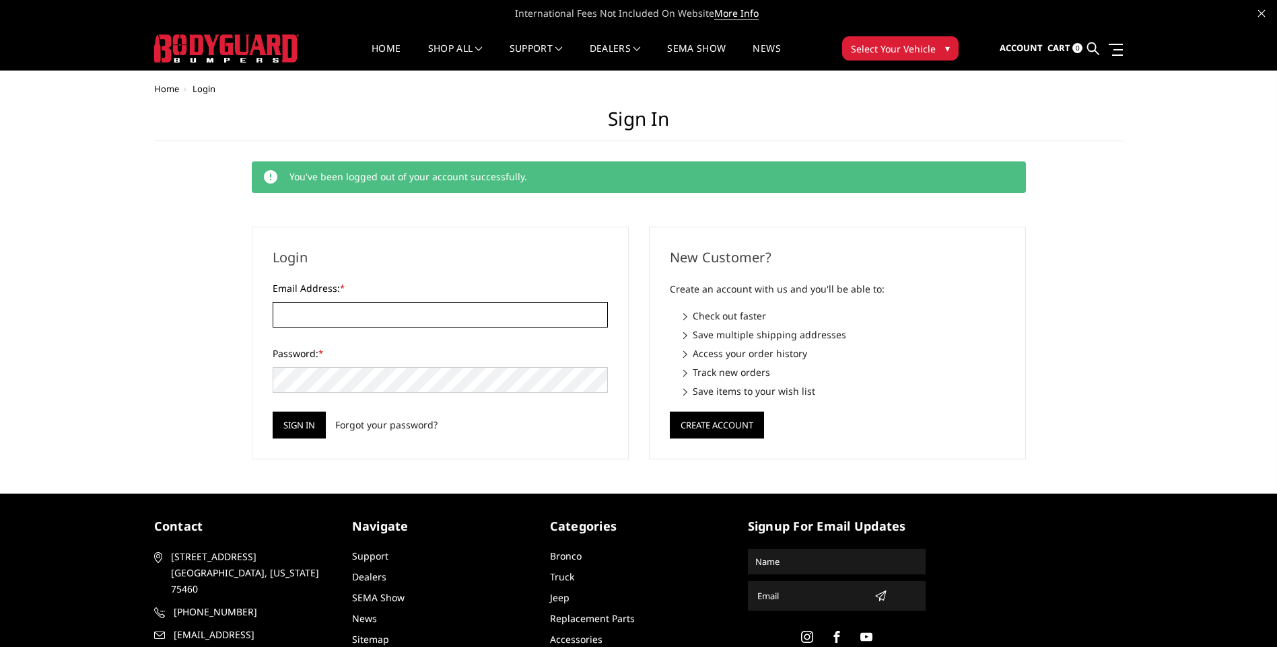
type input "[EMAIL_ADDRESS][DOMAIN_NAME]"
click at [893, 47] on span "Select Your Vehicle" at bounding box center [893, 49] width 85 height 14
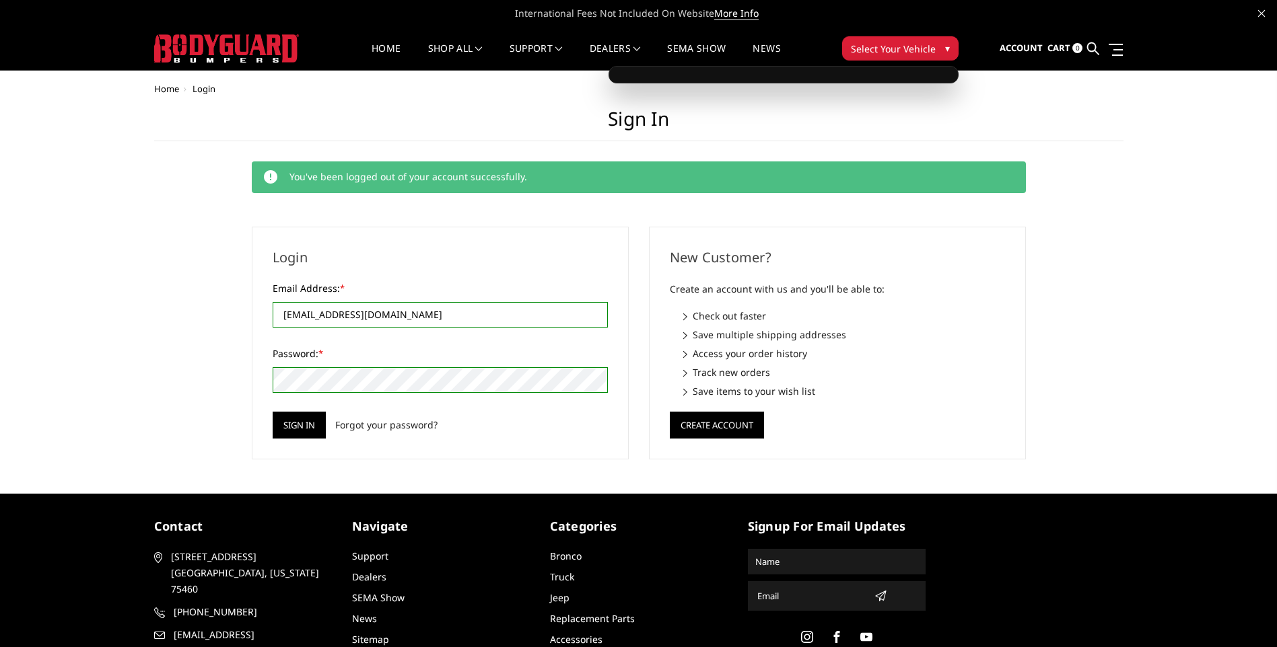
click at [888, 46] on span "Select Your Vehicle" at bounding box center [893, 49] width 85 height 14
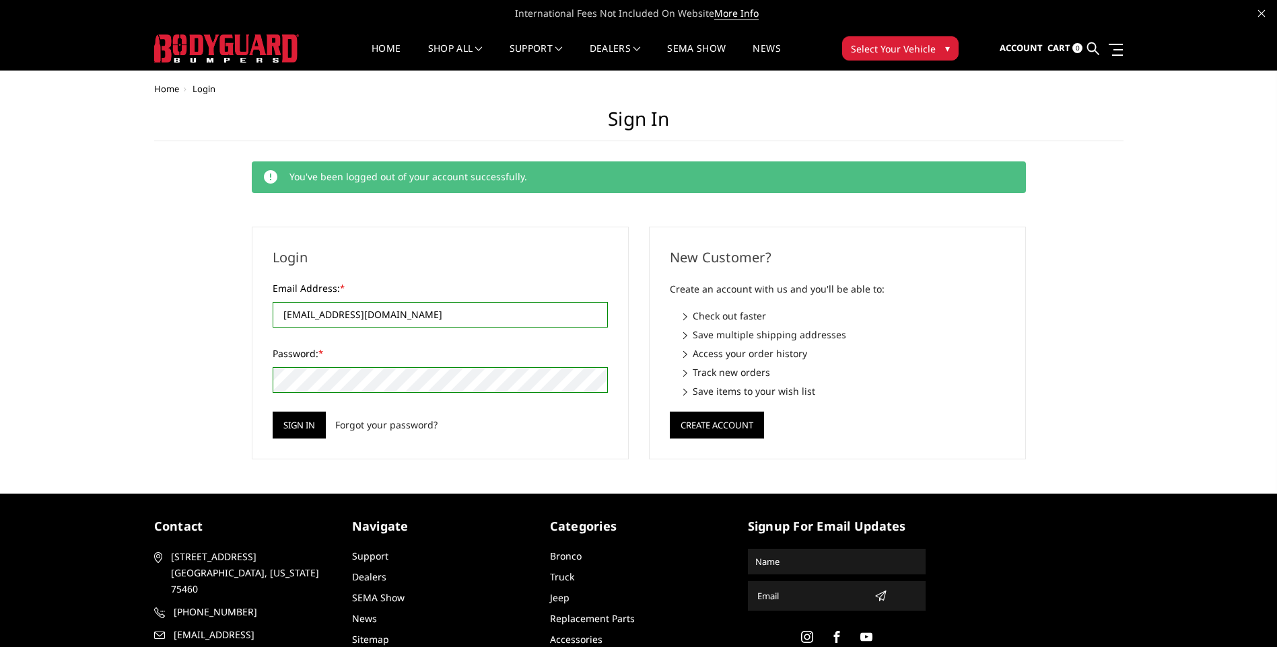
click at [241, 42] on img at bounding box center [226, 48] width 145 height 28
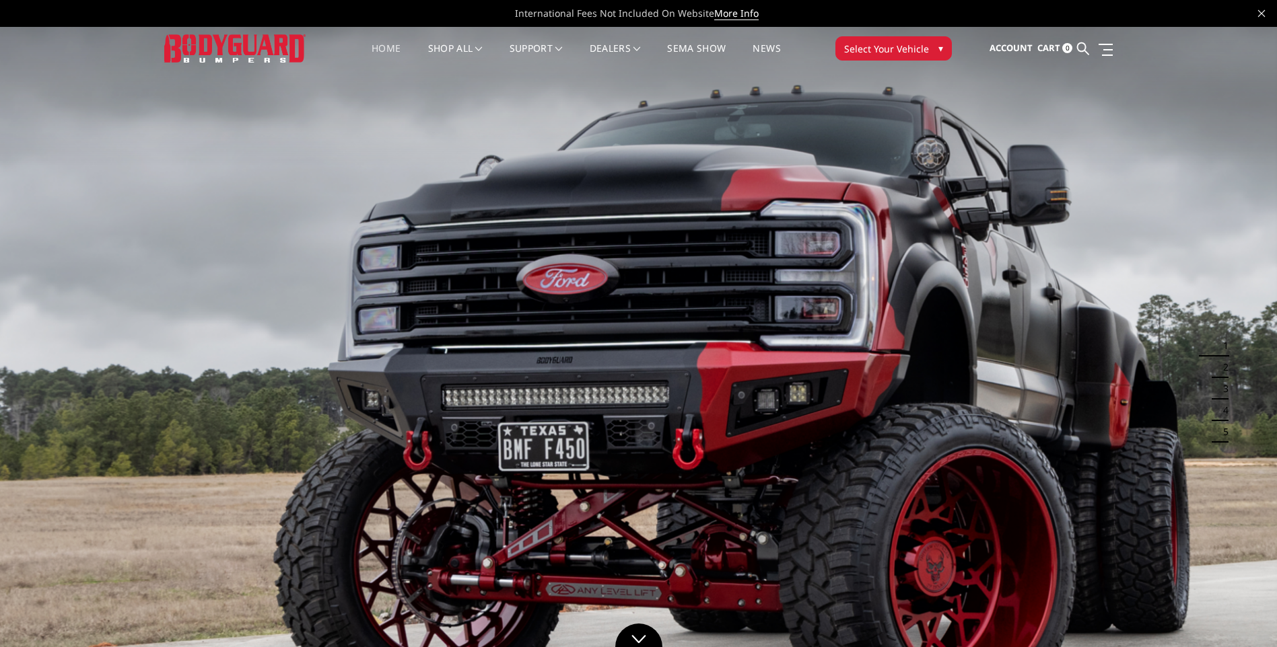
click at [911, 47] on span "Select Your Vehicle" at bounding box center [886, 49] width 85 height 14
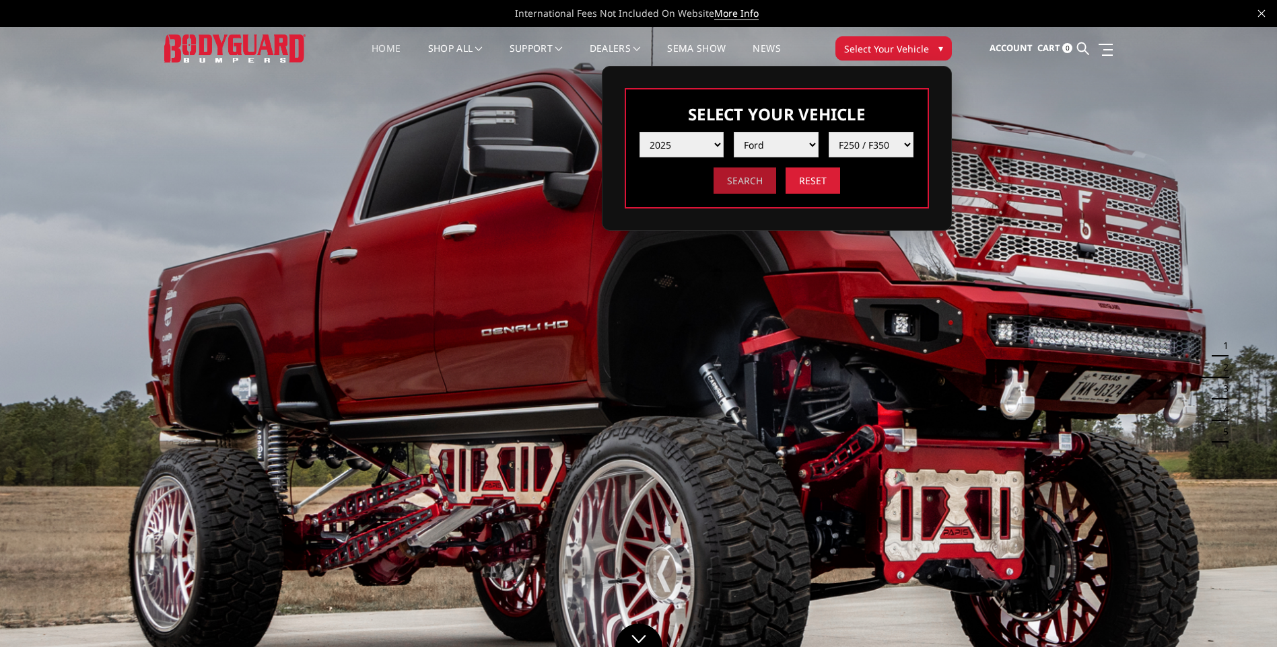
click at [761, 180] on input "Search" at bounding box center [744, 181] width 63 height 26
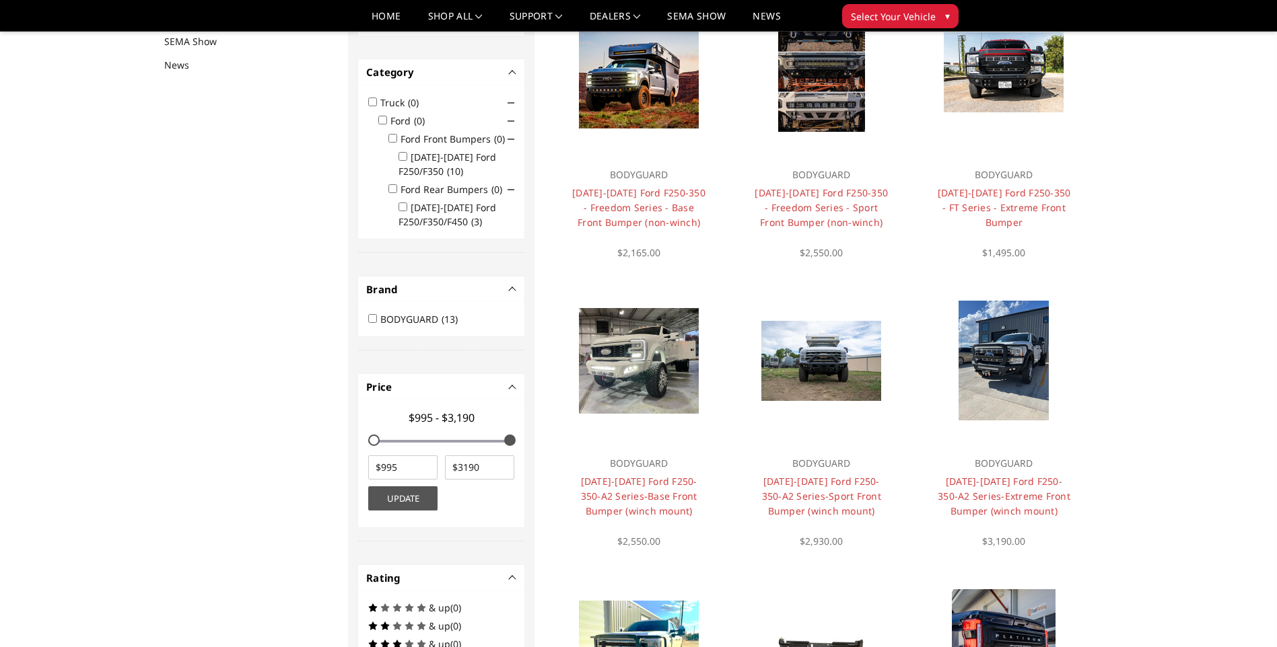
scroll to position [175, 0]
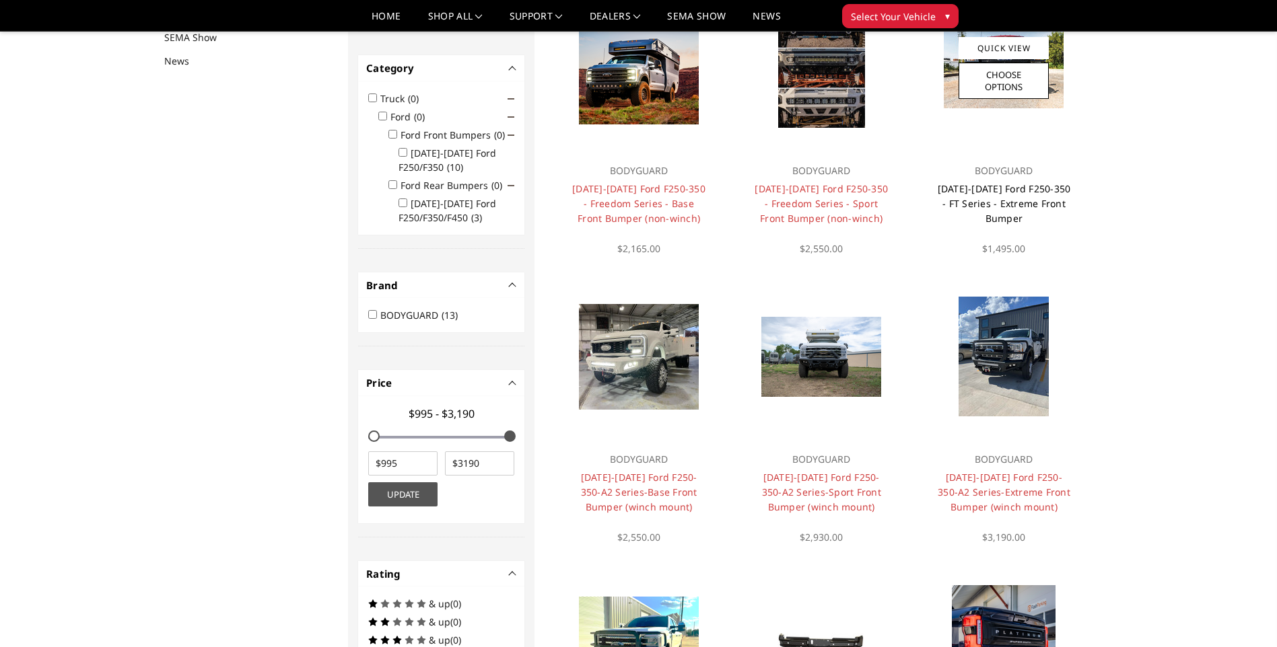
click at [998, 201] on link "2023-2026 Ford F250-350 - FT Series - Extreme Front Bumper" at bounding box center [1004, 203] width 133 height 42
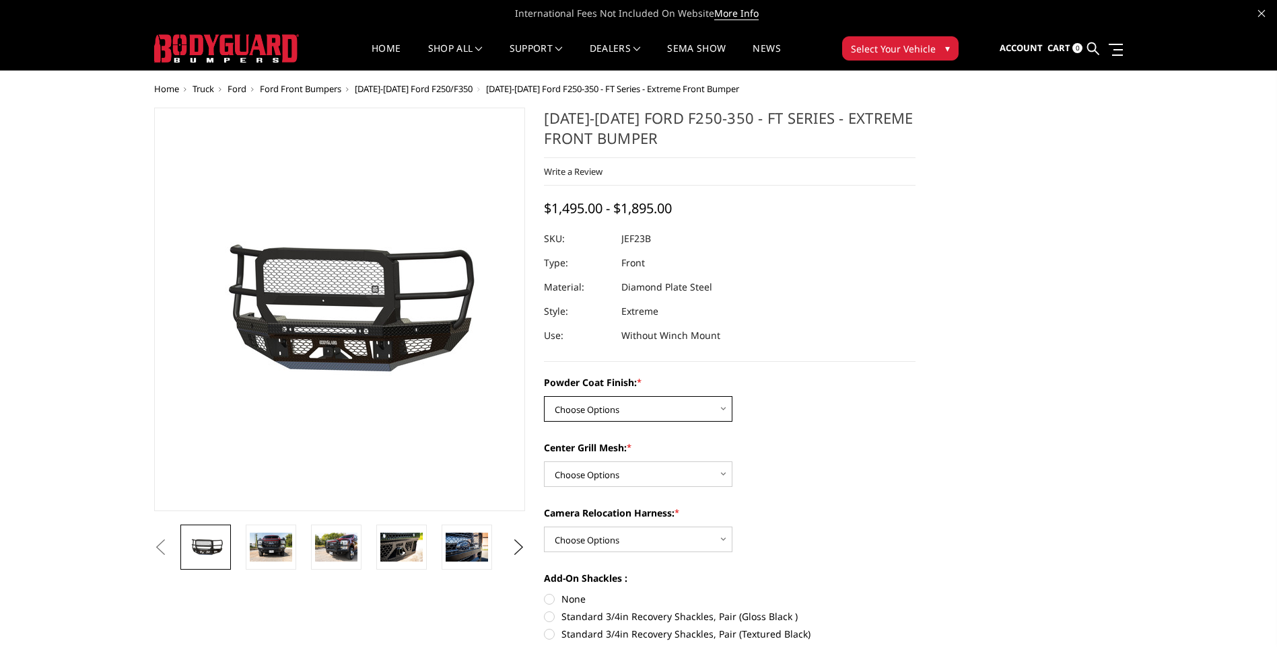
click at [725, 412] on select "Choose Options Bare Metal Gloss Black Powder Coat Textured Black Powder Coat" at bounding box center [638, 409] width 188 height 26
select select "3264"
click at [544, 396] on select "Choose Options Bare Metal Gloss Black Powder Coat Textured Black Powder Coat" at bounding box center [638, 409] width 188 height 26
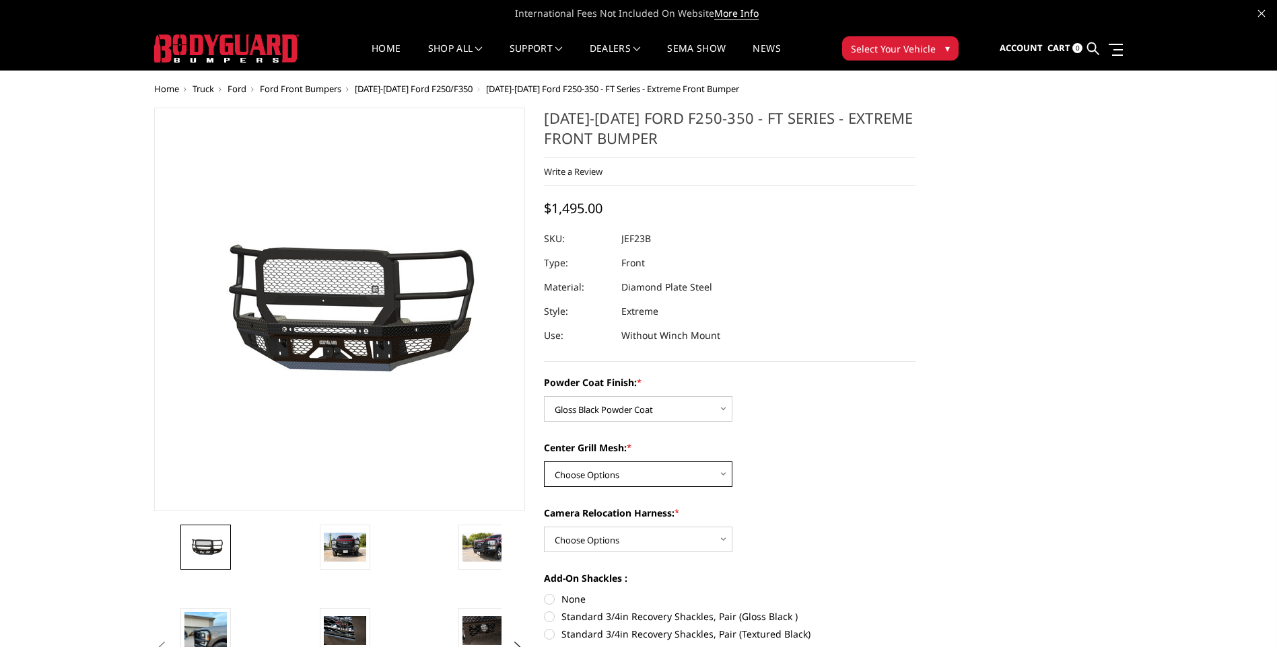
click at [694, 475] on select "Choose Options WITH Expanded Metal in Center Grill WITHOUT Expanded Metal in Ce…" at bounding box center [638, 475] width 188 height 26
select select "3266"
click at [544, 462] on select "Choose Options WITH Expanded Metal in Center Grill WITHOUT Expanded Metal in Ce…" at bounding box center [638, 475] width 188 height 26
click at [689, 541] on select "Choose Options WITH Camera Relocation Harness WITHOUT Camera Relocation Harness" at bounding box center [638, 540] width 188 height 26
select select "3268"
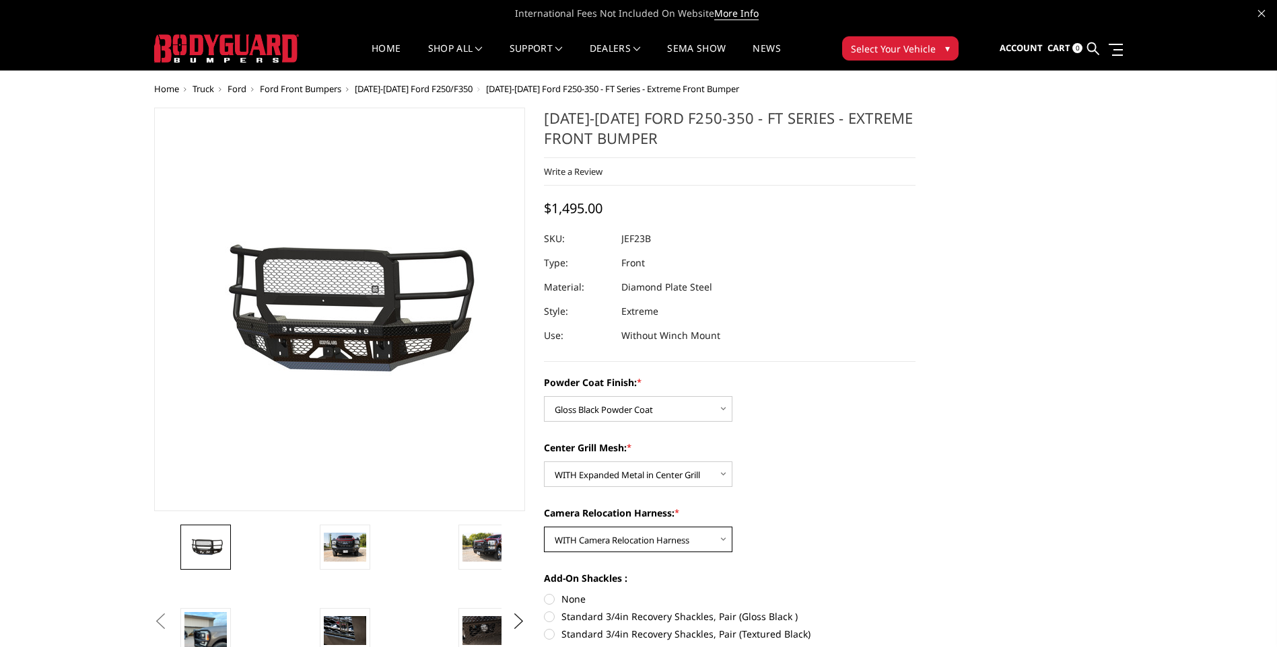
click at [544, 527] on select "Choose Options WITH Camera Relocation Harness WITHOUT Camera Relocation Harness" at bounding box center [638, 540] width 188 height 26
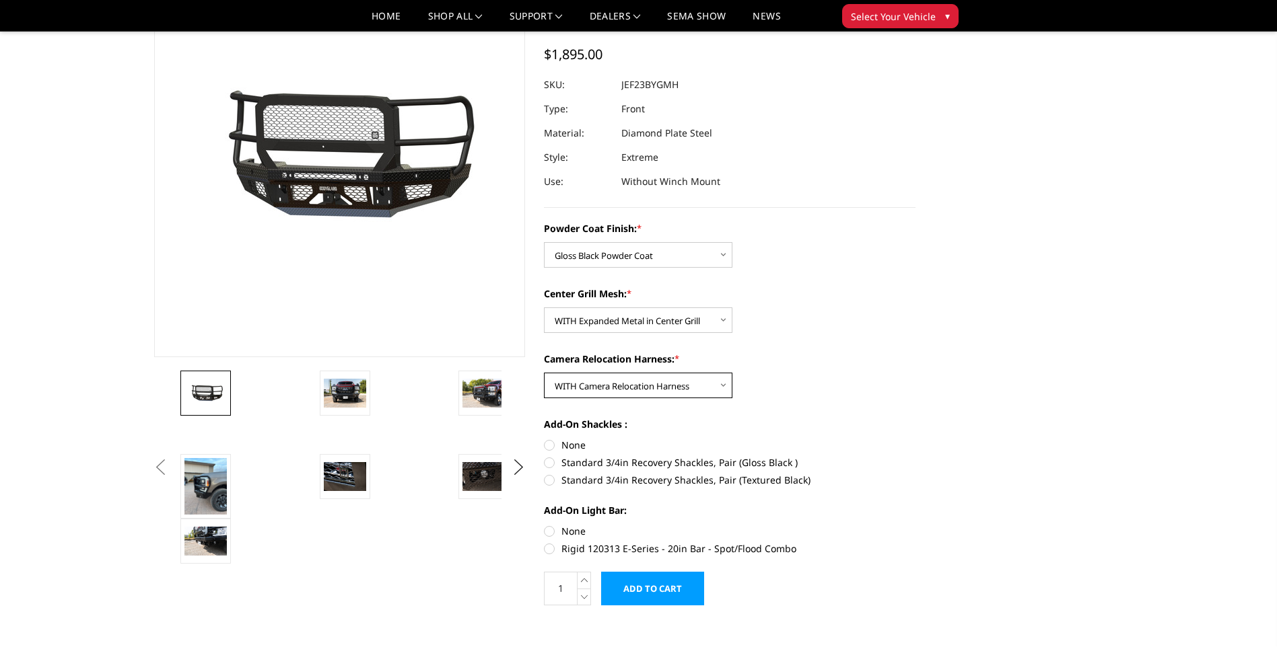
scroll to position [135, 0]
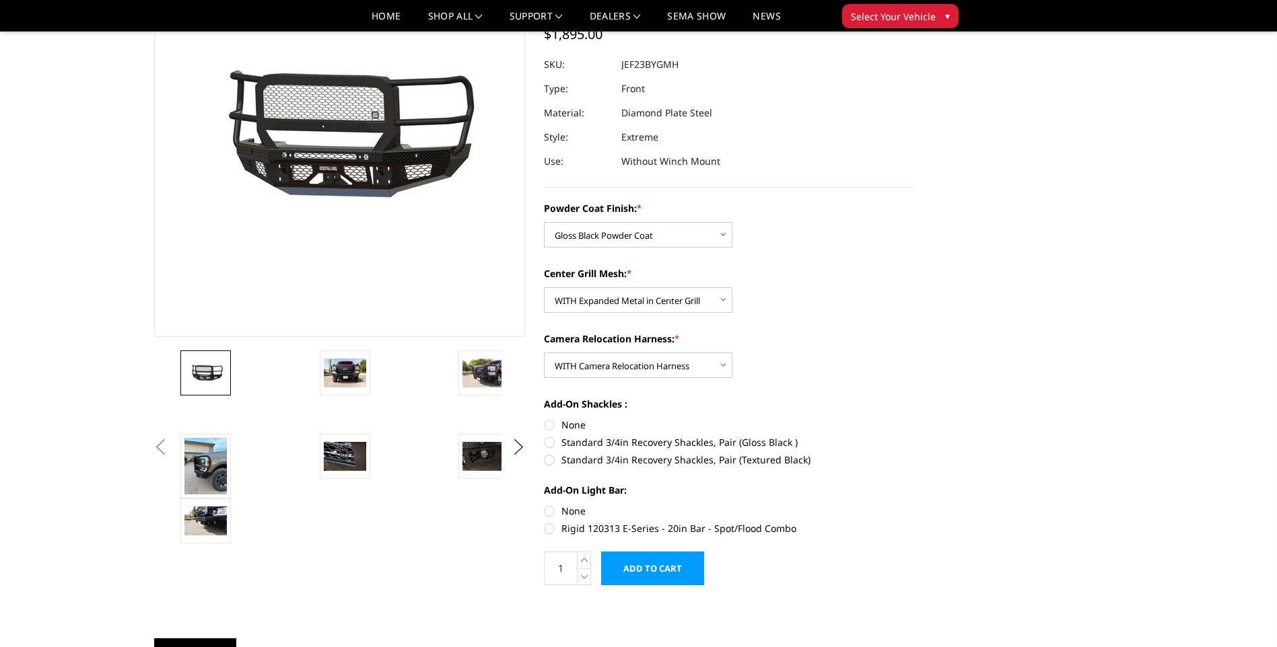
click at [549, 532] on label "Rigid 120313 E-Series - 20in Bar - Spot/Flood Combo" at bounding box center [730, 529] width 372 height 14
click at [915, 505] on input "Rigid 120313 E-Series - 20in Bar - Spot/Flood Combo" at bounding box center [915, 504] width 1 height 1
radio input "true"
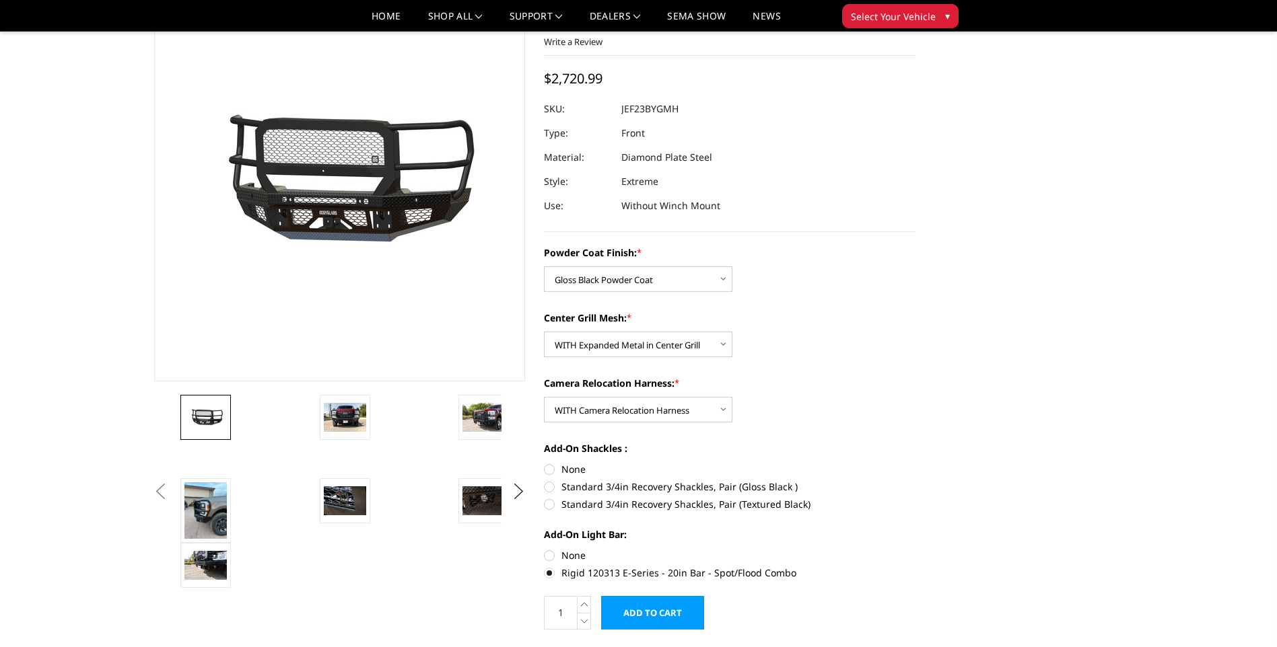
scroll to position [67, 0]
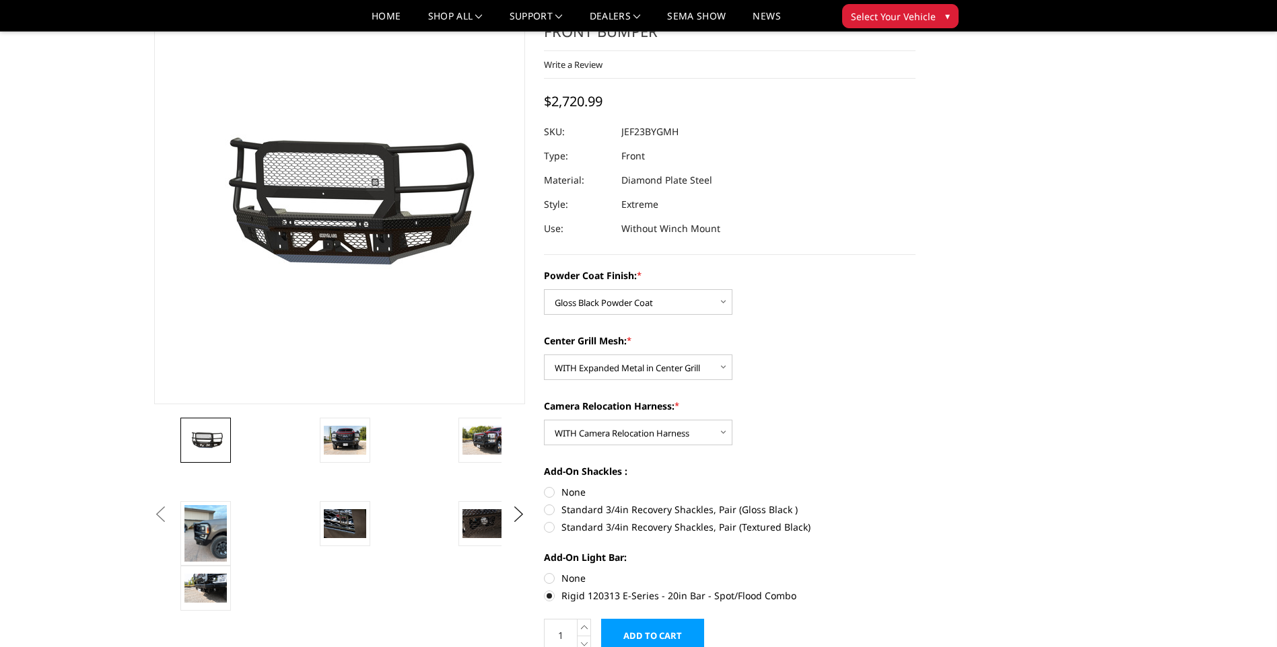
click at [549, 596] on label "Rigid 120313 E-Series - 20in Bar - Spot/Flood Combo" at bounding box center [730, 596] width 372 height 14
click at [915, 572] on input "Rigid 120313 E-Series - 20in Bar - Spot/Flood Combo" at bounding box center [915, 571] width 1 height 1
click at [549, 597] on label "Rigid 120313 E-Series - 20in Bar - Spot/Flood Combo" at bounding box center [730, 596] width 372 height 14
click at [915, 572] on input "Rigid 120313 E-Series - 20in Bar - Spot/Flood Combo" at bounding box center [915, 571] width 1 height 1
click at [549, 580] on label "None" at bounding box center [730, 578] width 372 height 14
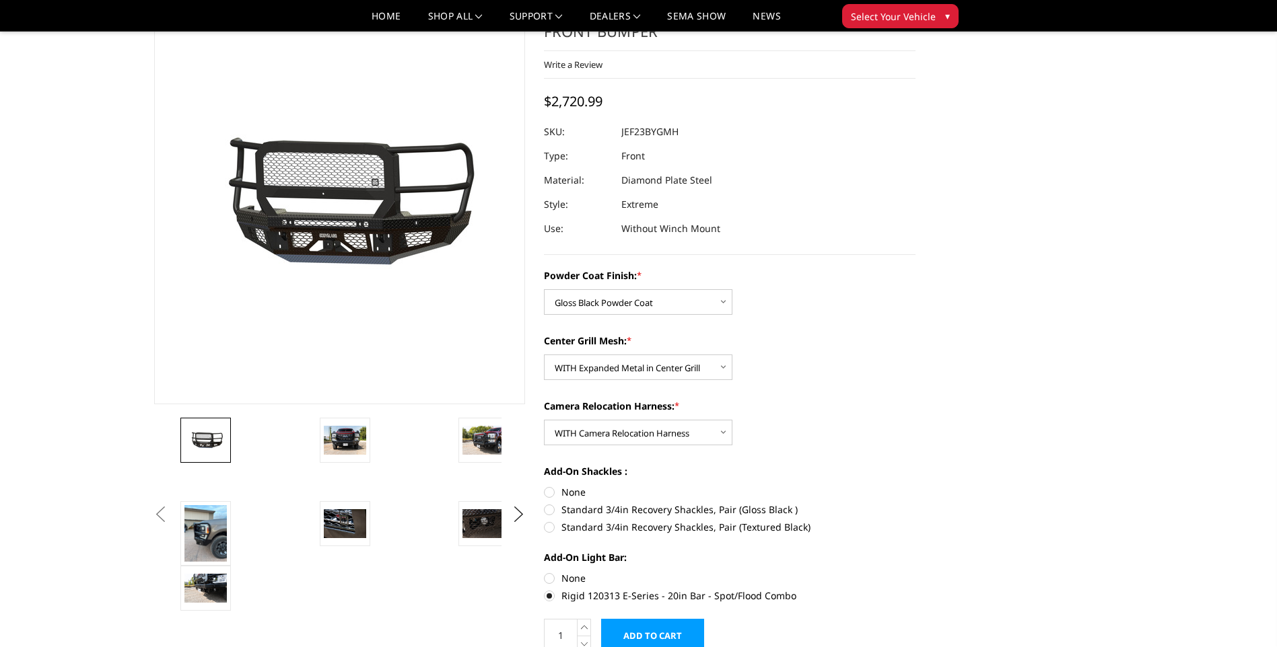
click at [544, 572] on input "None" at bounding box center [544, 571] width 1 height 1
radio input "true"
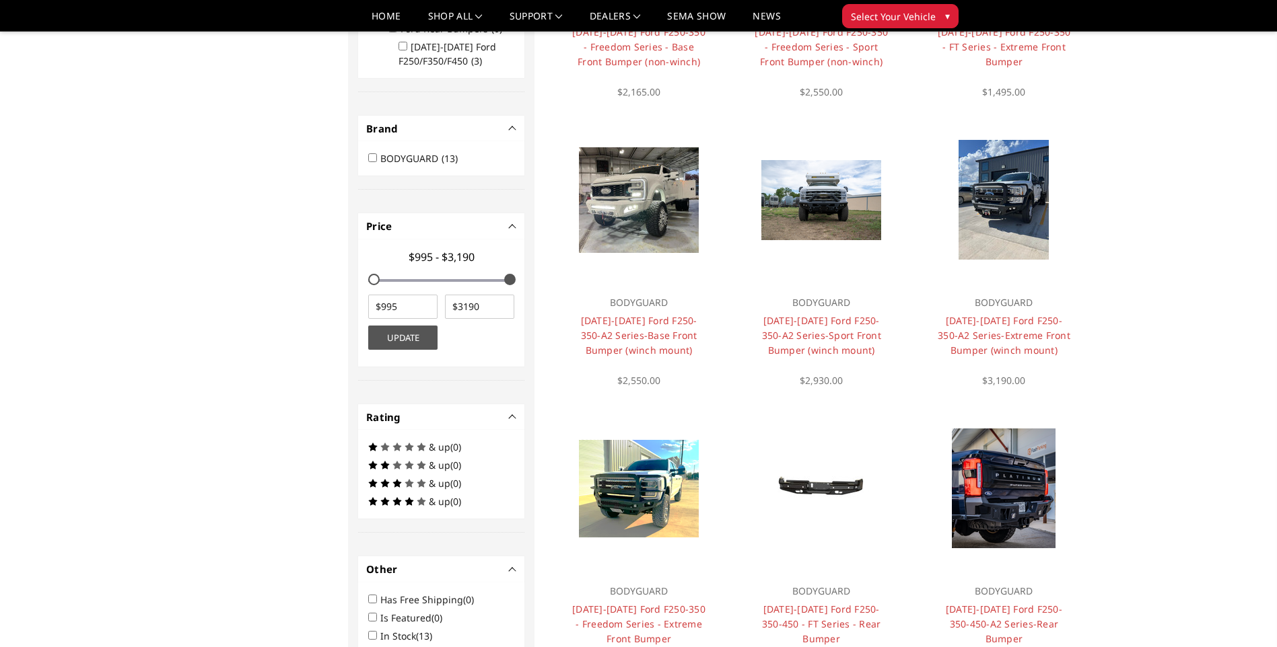
scroll to position [444, 0]
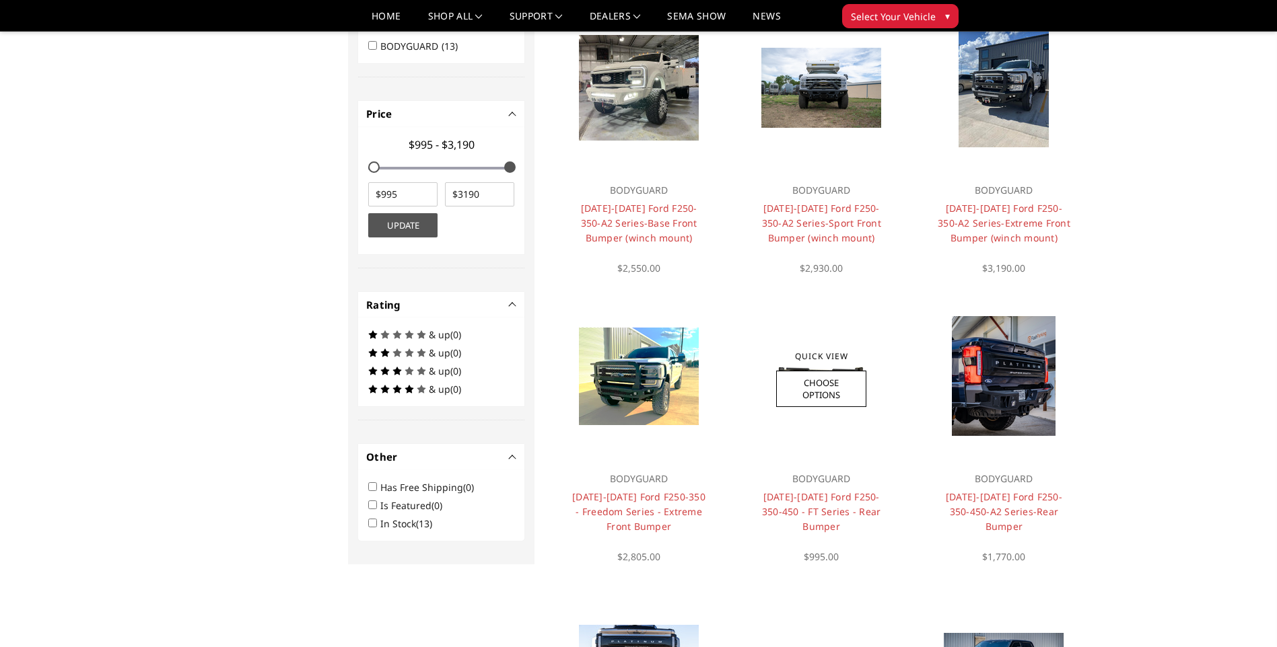
click at [824, 504] on h4 "[DATE]-[DATE] Ford F250-350-450 - FT Series - Rear Bumper" at bounding box center [821, 512] width 135 height 44
click at [797, 512] on link "[DATE]-[DATE] Ford F250-350-450 - FT Series - Rear Bumper" at bounding box center [821, 512] width 119 height 42
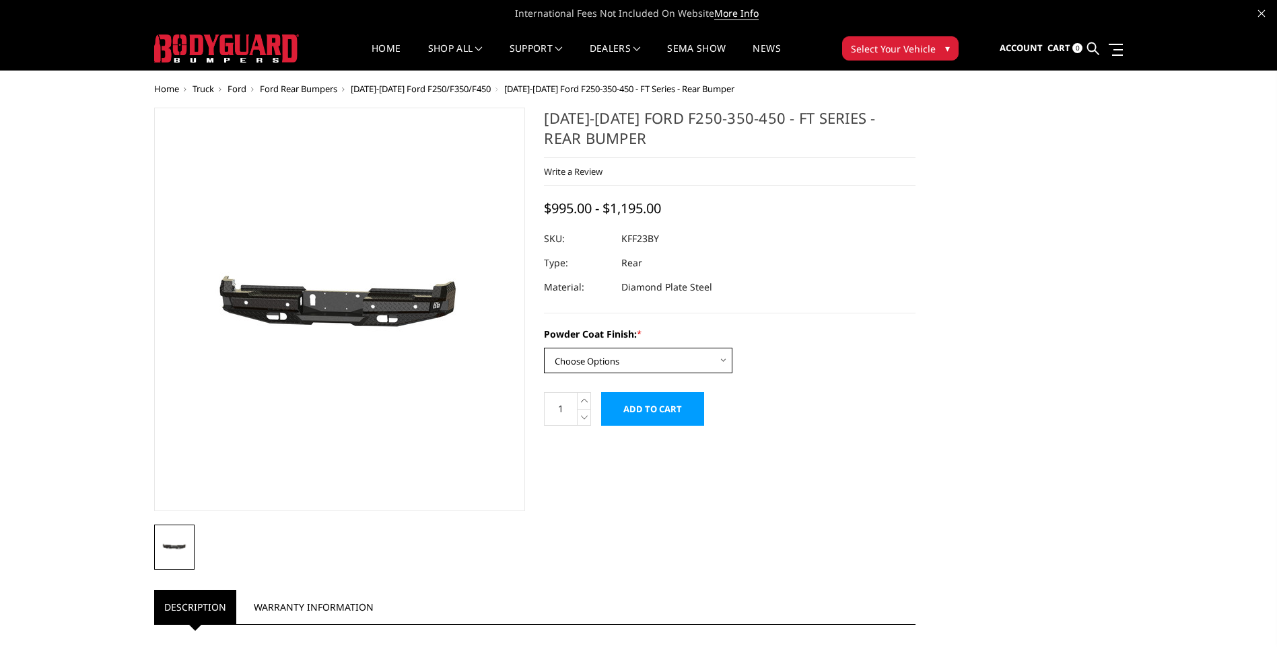
click at [724, 363] on select "Choose Options Bare Metal Gloss Black Powder Coat Textured Black Powder Coat" at bounding box center [638, 361] width 188 height 26
select select "3421"
click at [544, 348] on select "Choose Options Bare Metal Gloss Black Powder Coat Textured Black Powder Coat" at bounding box center [638, 361] width 188 height 26
click at [653, 238] on dd "KFF23BYG" at bounding box center [643, 239] width 44 height 24
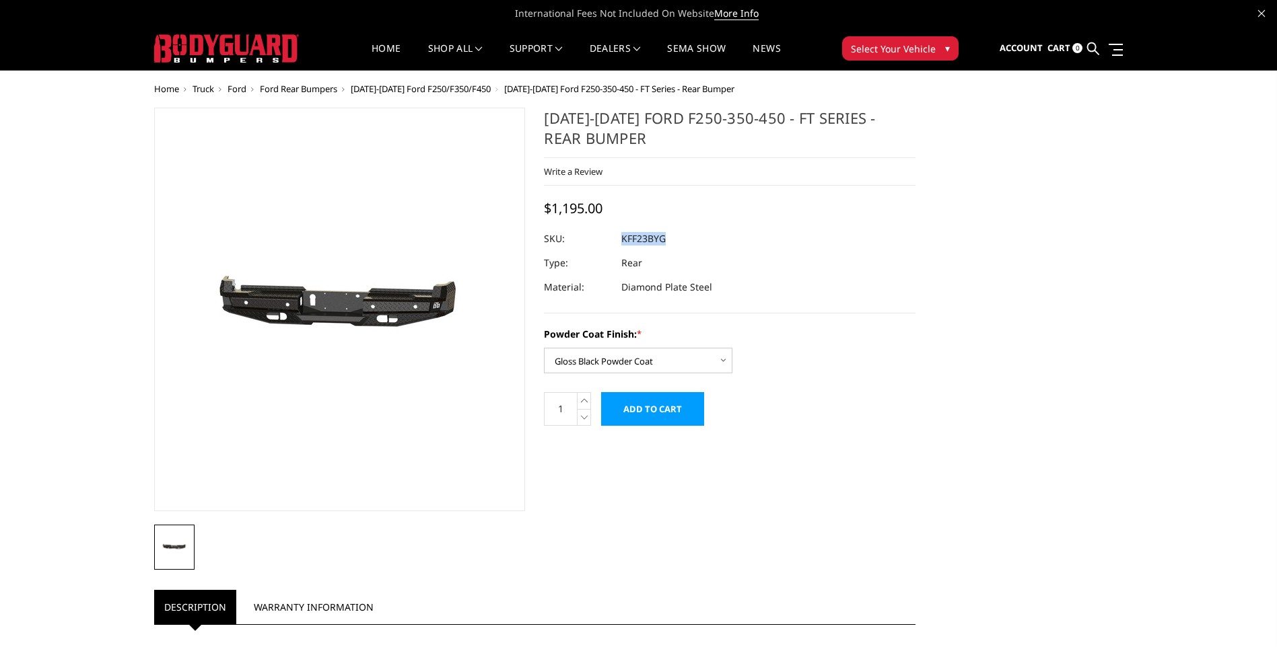
copy dd "KFF23BYG"
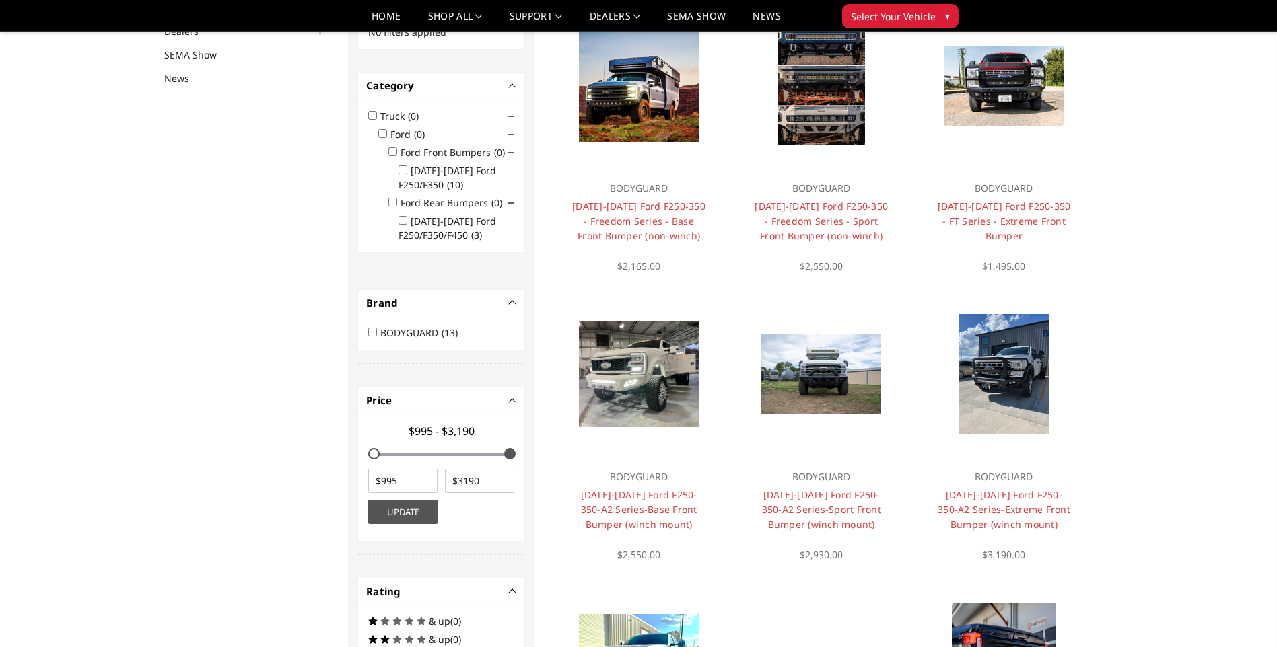
scroll to position [175, 0]
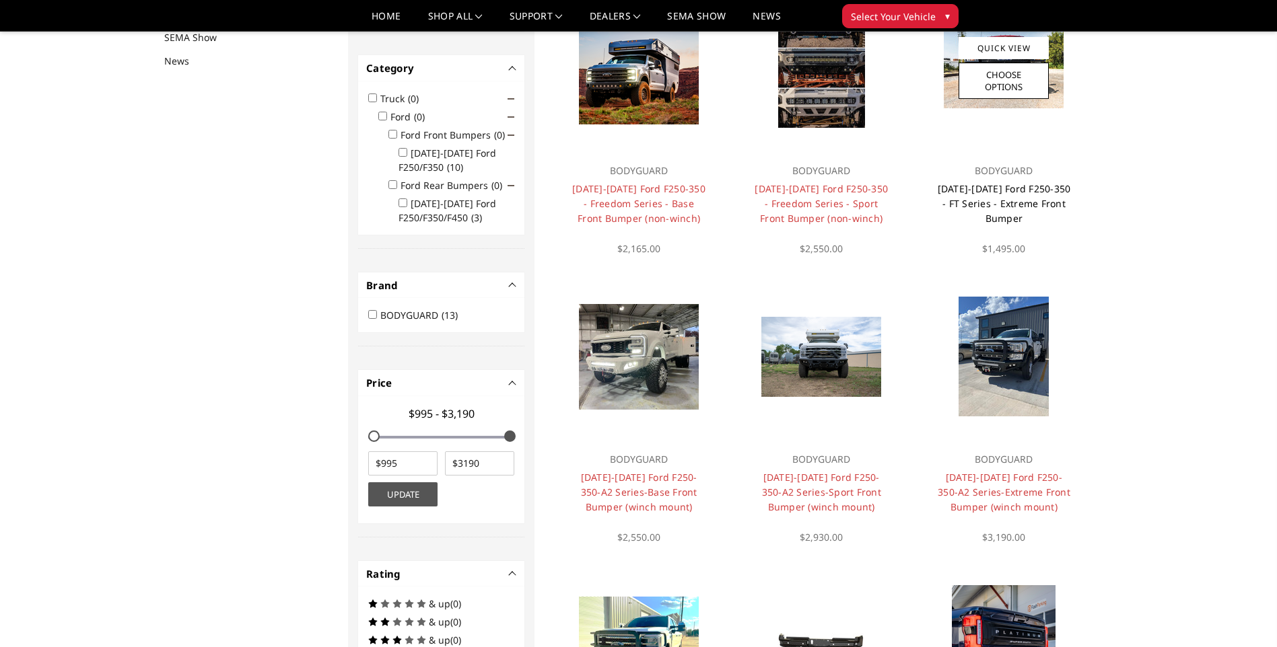
click at [1015, 205] on link "[DATE]-[DATE] Ford F250-350 - FT Series - Extreme Front Bumper" at bounding box center [1004, 203] width 133 height 42
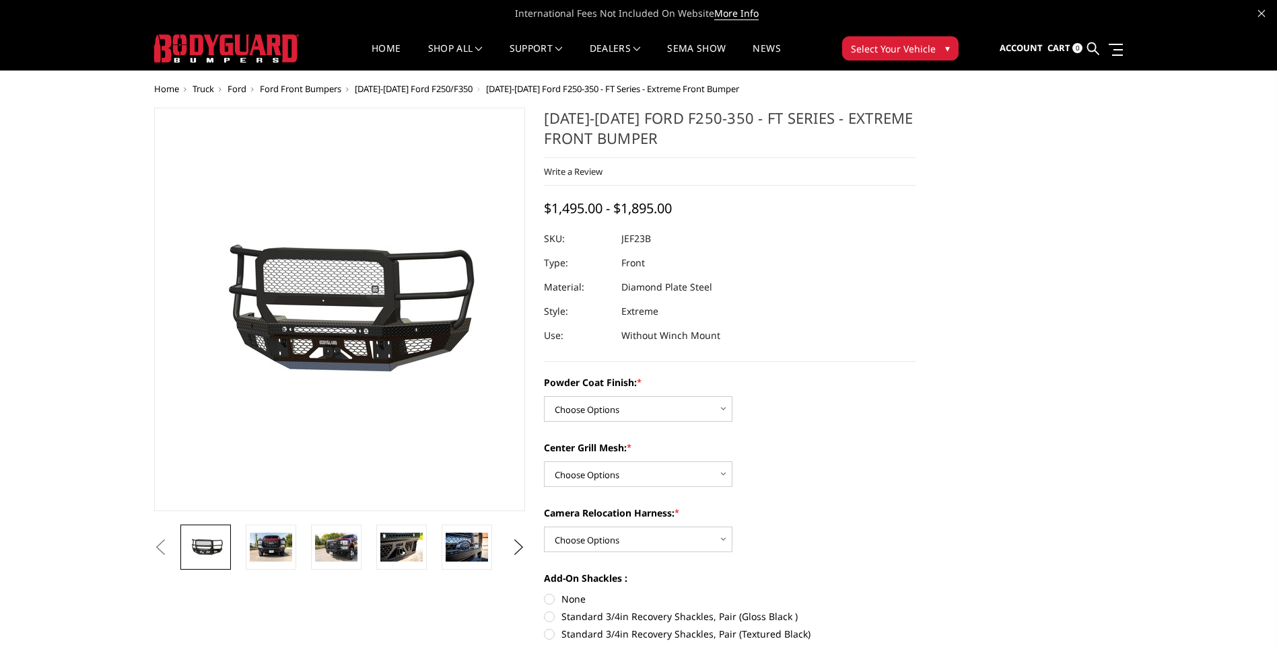
scroll to position [67, 0]
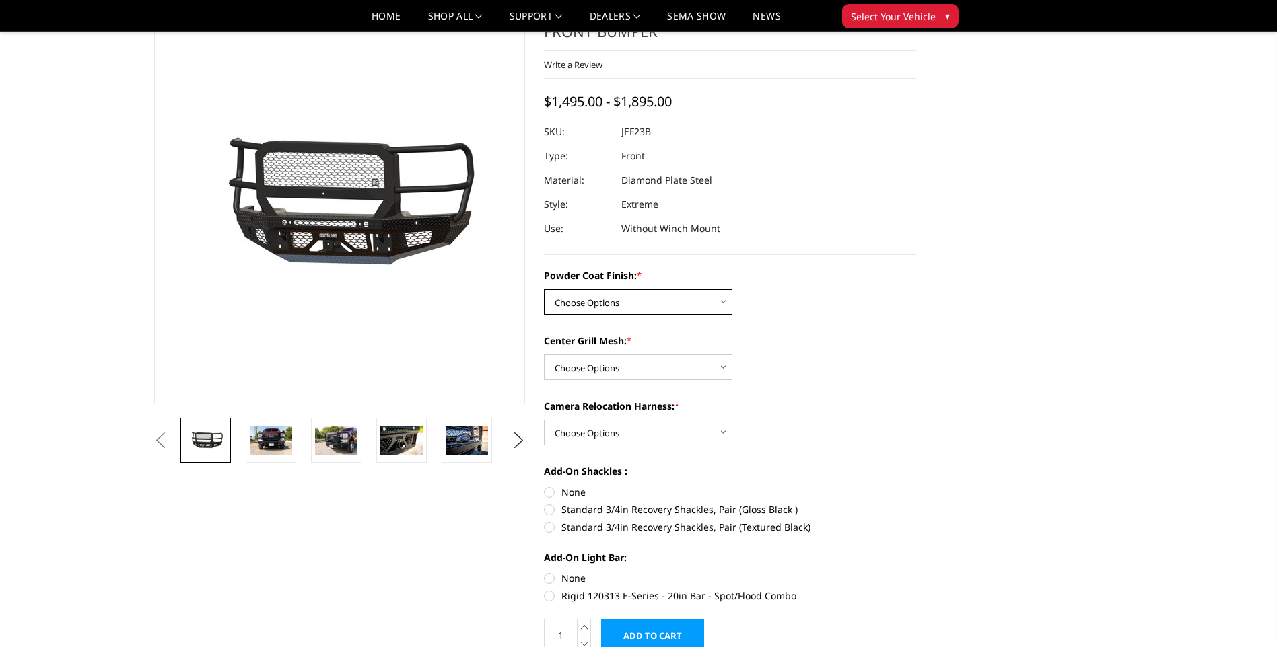
click at [719, 302] on select "Choose Options Bare Metal Gloss Black Powder Coat Textured Black Powder Coat" at bounding box center [638, 302] width 188 height 26
select select "3264"
click at [544, 289] on select "Choose Options Bare Metal Gloss Black Powder Coat Textured Black Powder Coat" at bounding box center [638, 302] width 188 height 26
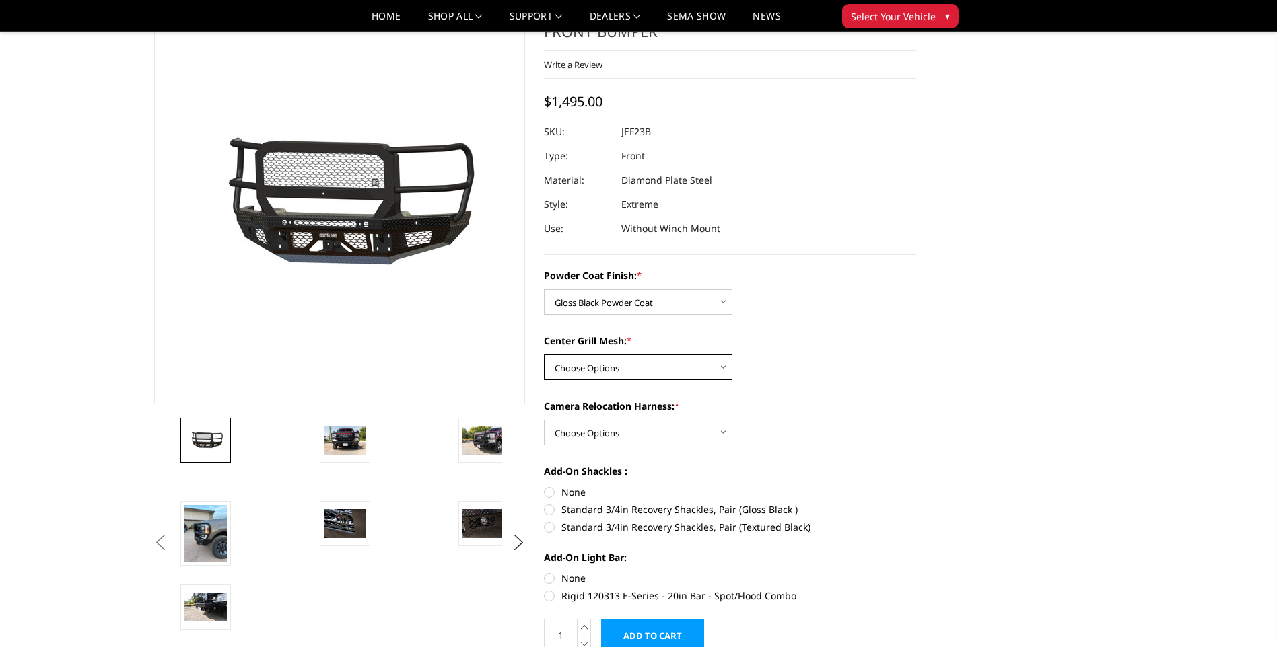
click at [726, 368] on select "Choose Options WITH Expanded Metal in Center Grill WITHOUT Expanded Metal in Ce…" at bounding box center [638, 368] width 188 height 26
select select "3266"
click at [544, 355] on select "Choose Options WITH Expanded Metal in Center Grill WITHOUT Expanded Metal in Ce…" at bounding box center [638, 368] width 188 height 26
click at [719, 432] on select "Choose Options WITH Camera Relocation Harness WITHOUT Camera Relocation Harness" at bounding box center [638, 433] width 188 height 26
select select "3268"
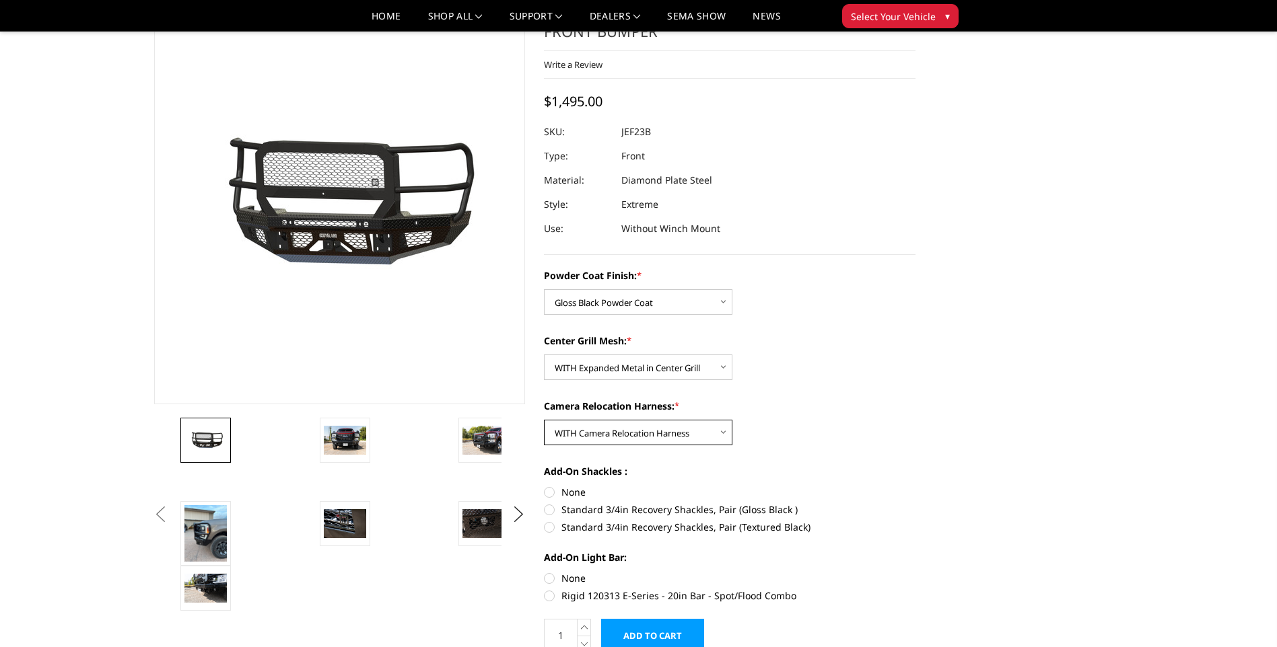
click at [544, 420] on select "Choose Options WITH Camera Relocation Harness WITHOUT Camera Relocation Harness" at bounding box center [638, 433] width 188 height 26
drag, startPoint x: 680, startPoint y: 130, endPoint x: 623, endPoint y: 135, distance: 57.5
click at [623, 135] on dl "SKU: JEF23BYGMH UPC: Type: Front Material: Diamond Plate Steel Style: Extreme U…" at bounding box center [730, 180] width 372 height 121
drag, startPoint x: 623, startPoint y: 135, endPoint x: 643, endPoint y: 133, distance: 21.0
copy dl "JEF23BYGMH UPC:"
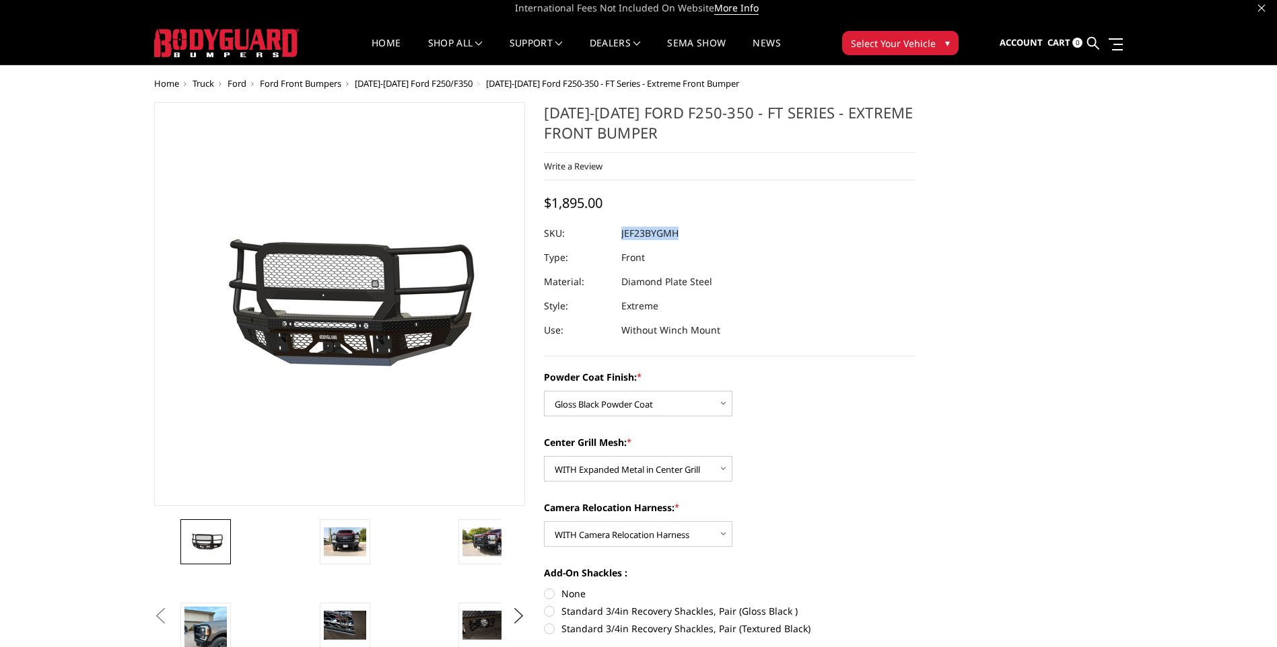
scroll to position [0, 0]
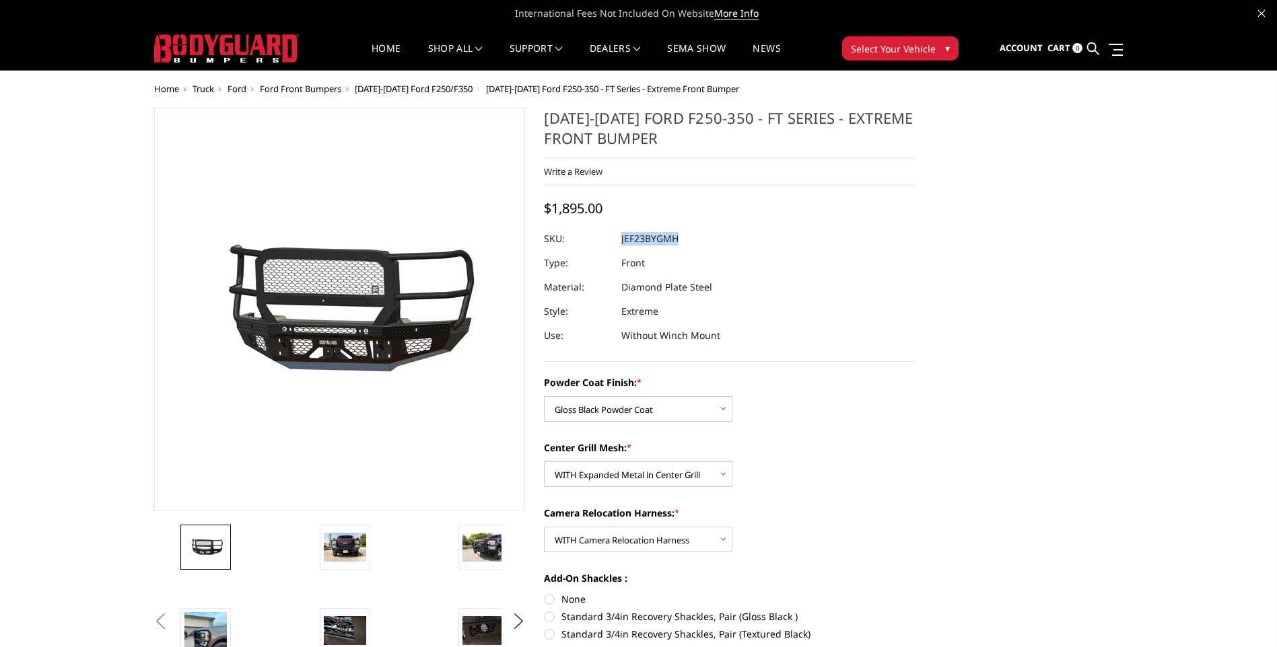
click at [248, 44] on img at bounding box center [226, 48] width 145 height 28
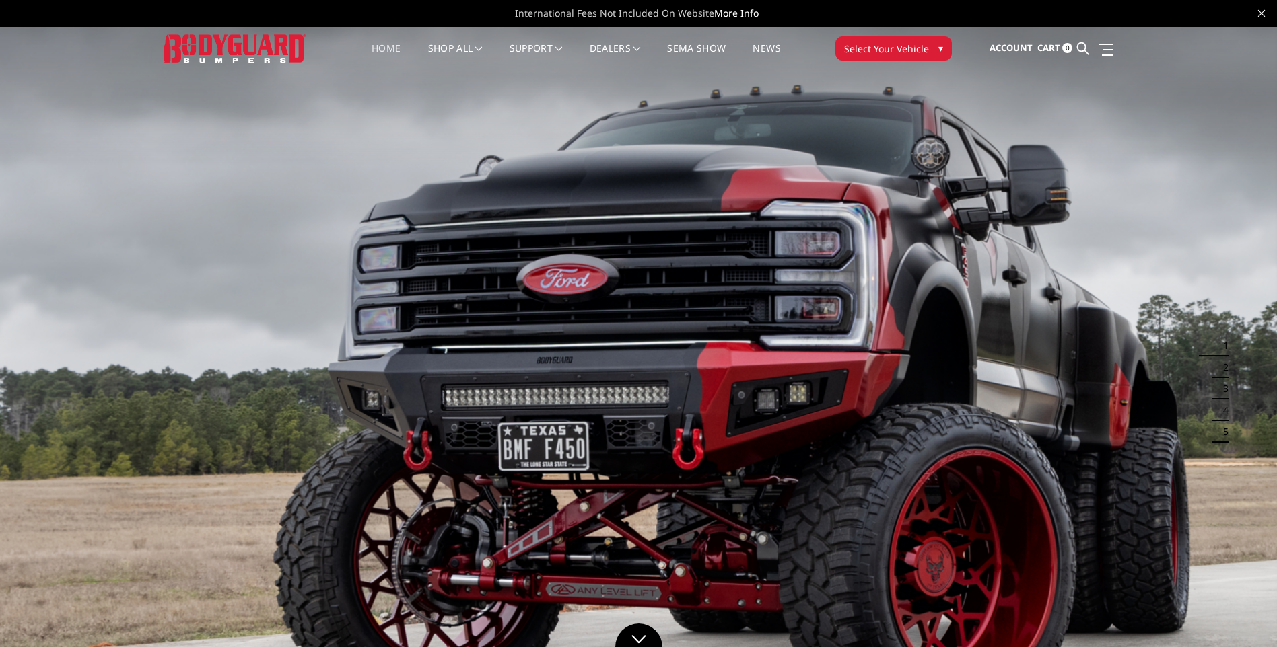
click at [209, 48] on img at bounding box center [234, 48] width 141 height 28
click at [874, 48] on span "Select Your Vehicle" at bounding box center [886, 49] width 85 height 14
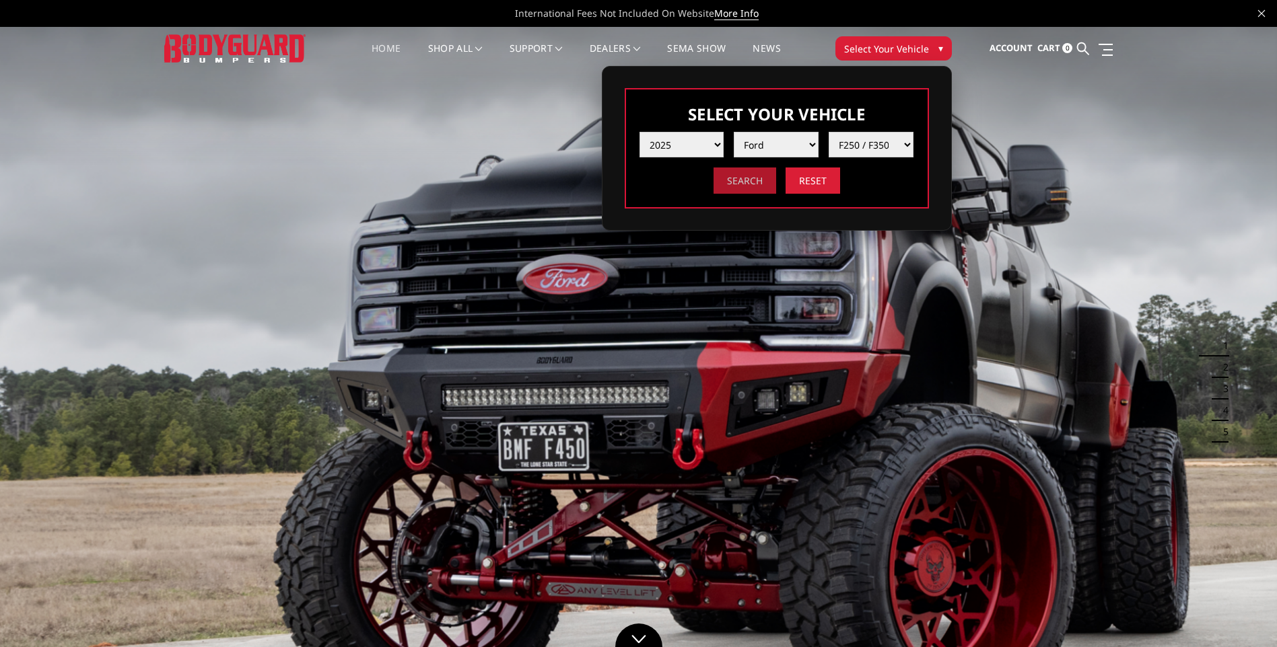
click at [755, 186] on input "Search" at bounding box center [744, 181] width 63 height 26
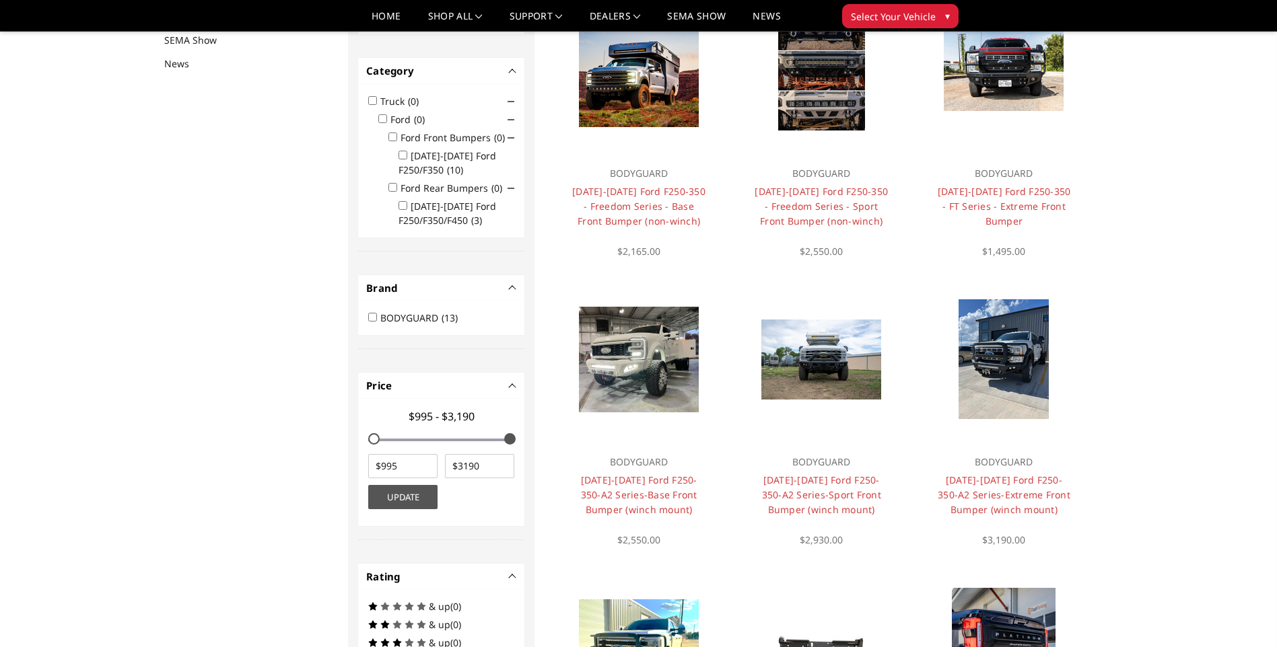
scroll to position [175, 0]
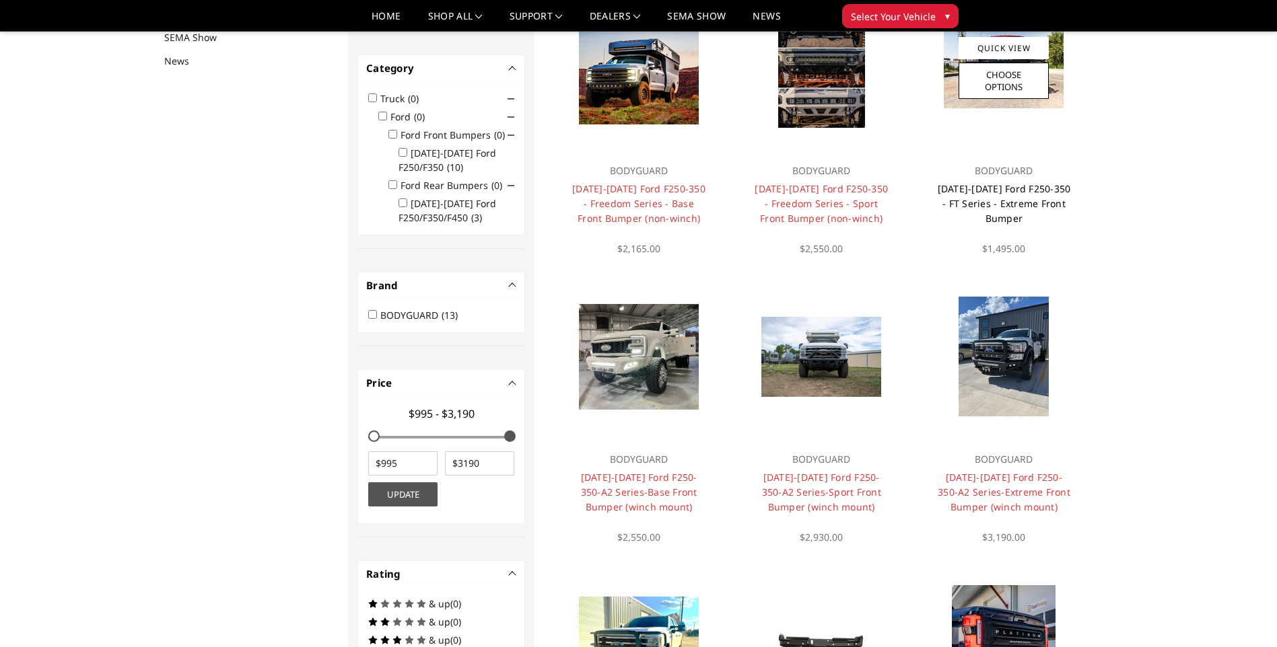
click at [1004, 204] on link "[DATE]-[DATE] Ford F250-350 - FT Series - Extreme Front Bumper" at bounding box center [1004, 203] width 133 height 42
